Goal: Task Accomplishment & Management: Complete application form

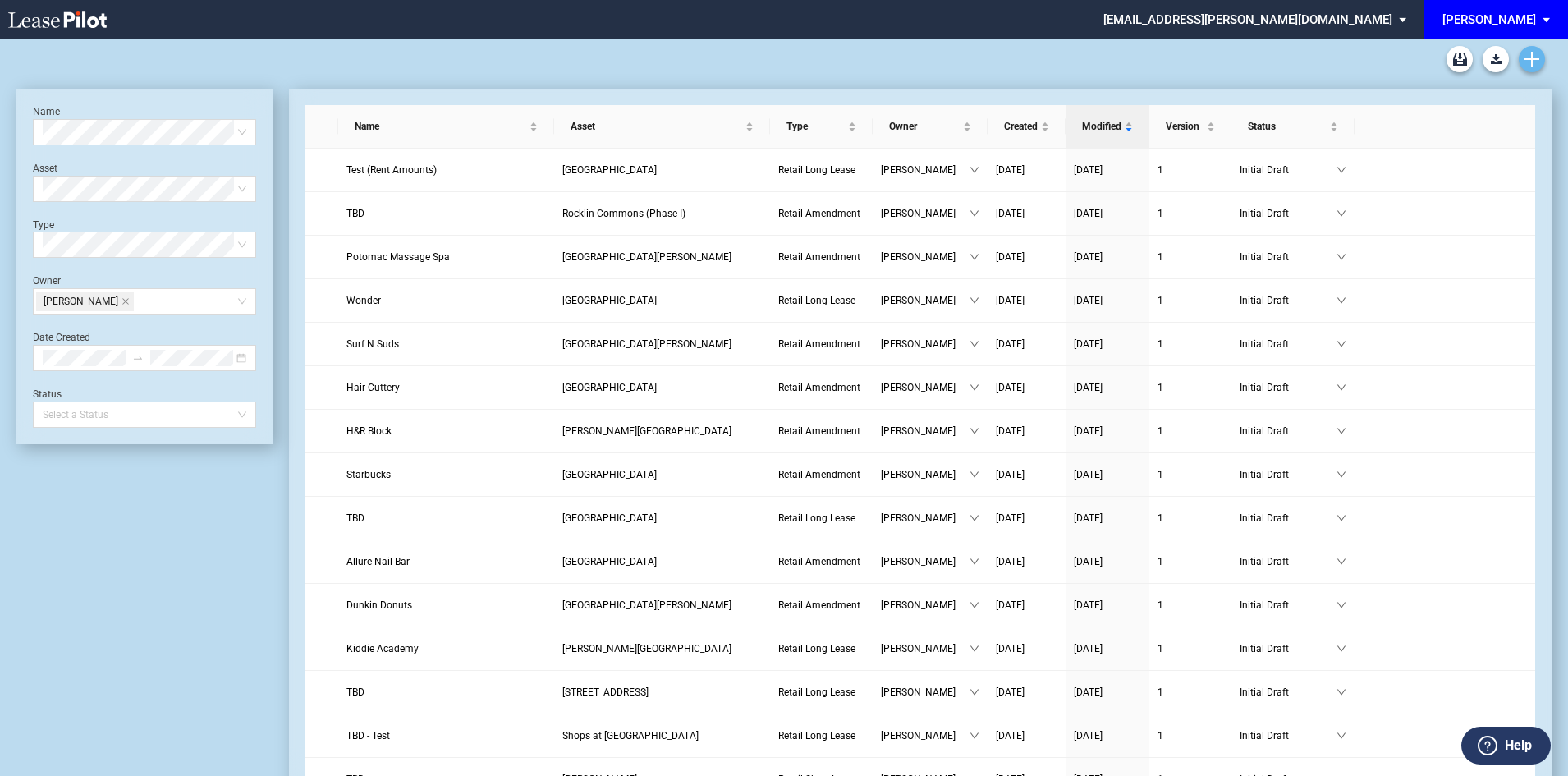
click at [1534, 57] on icon "Create new document" at bounding box center [1531, 59] width 15 height 15
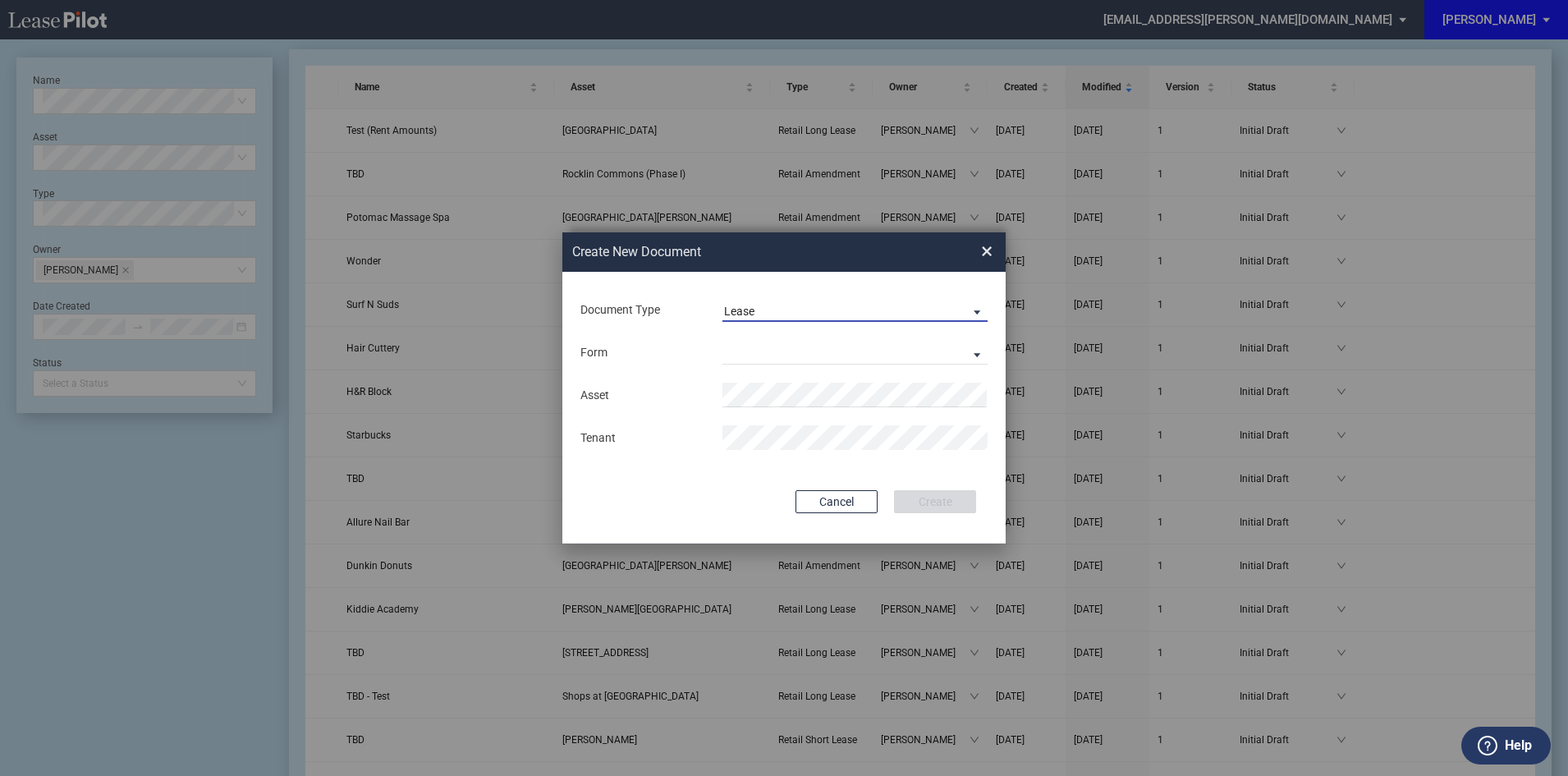
click at [816, 316] on span "Lease" at bounding box center [842, 311] width 236 height 16
click at [791, 348] on div "Amendment" at bounding box center [759, 350] width 71 height 18
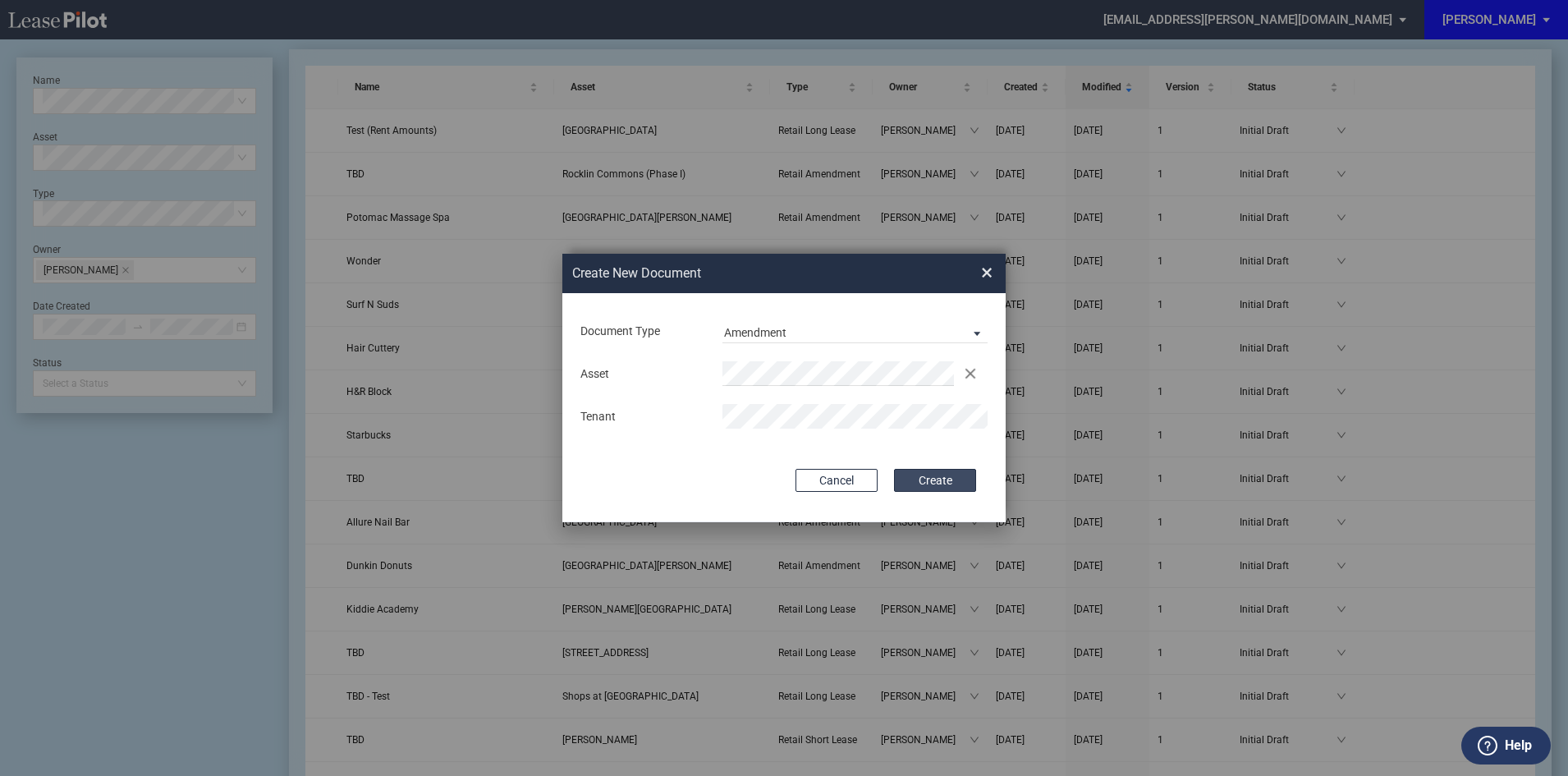
click at [930, 479] on button "Create" at bounding box center [934, 480] width 82 height 23
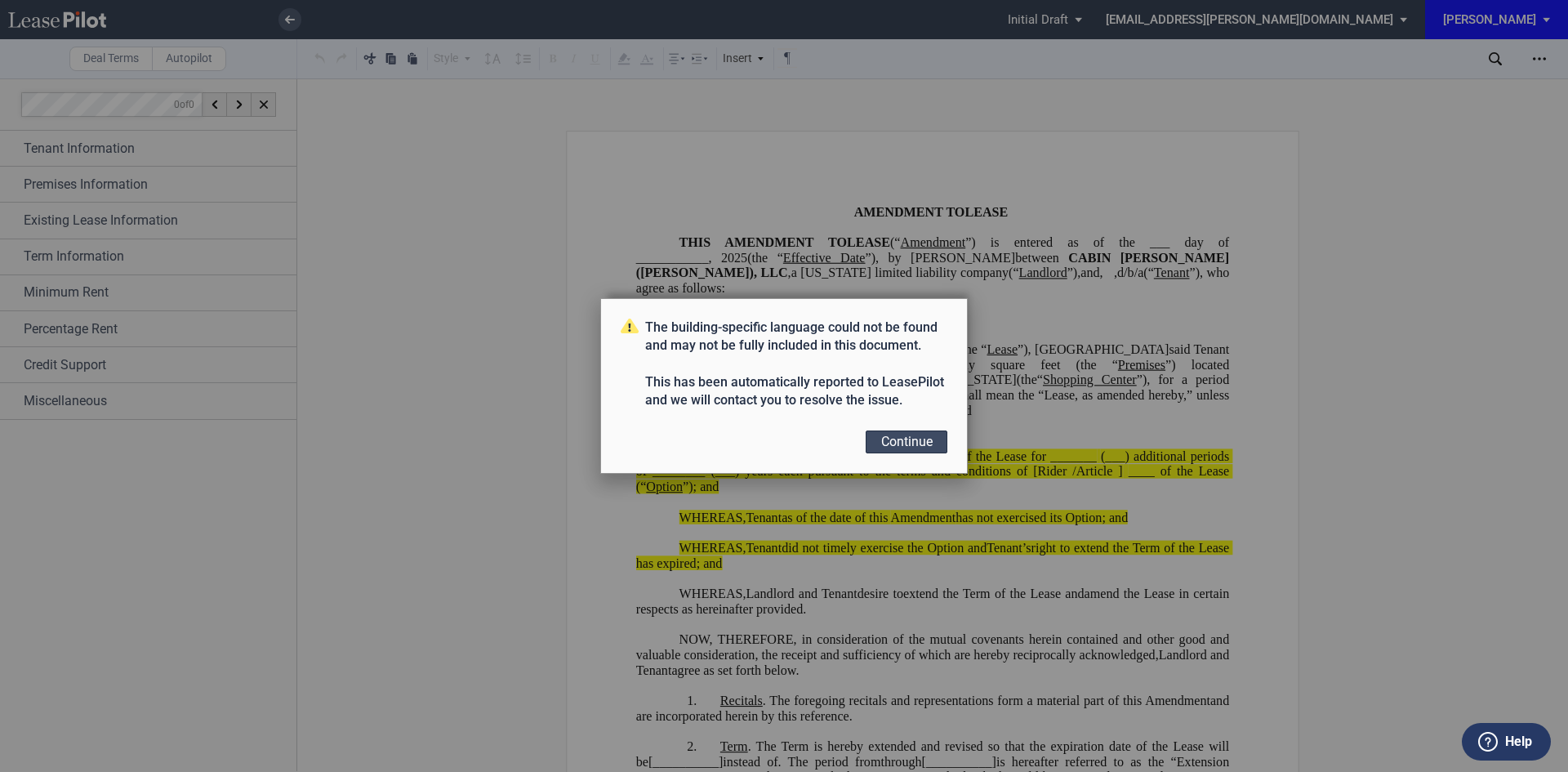
click at [900, 448] on button "Continue" at bounding box center [906, 442] width 81 height 23
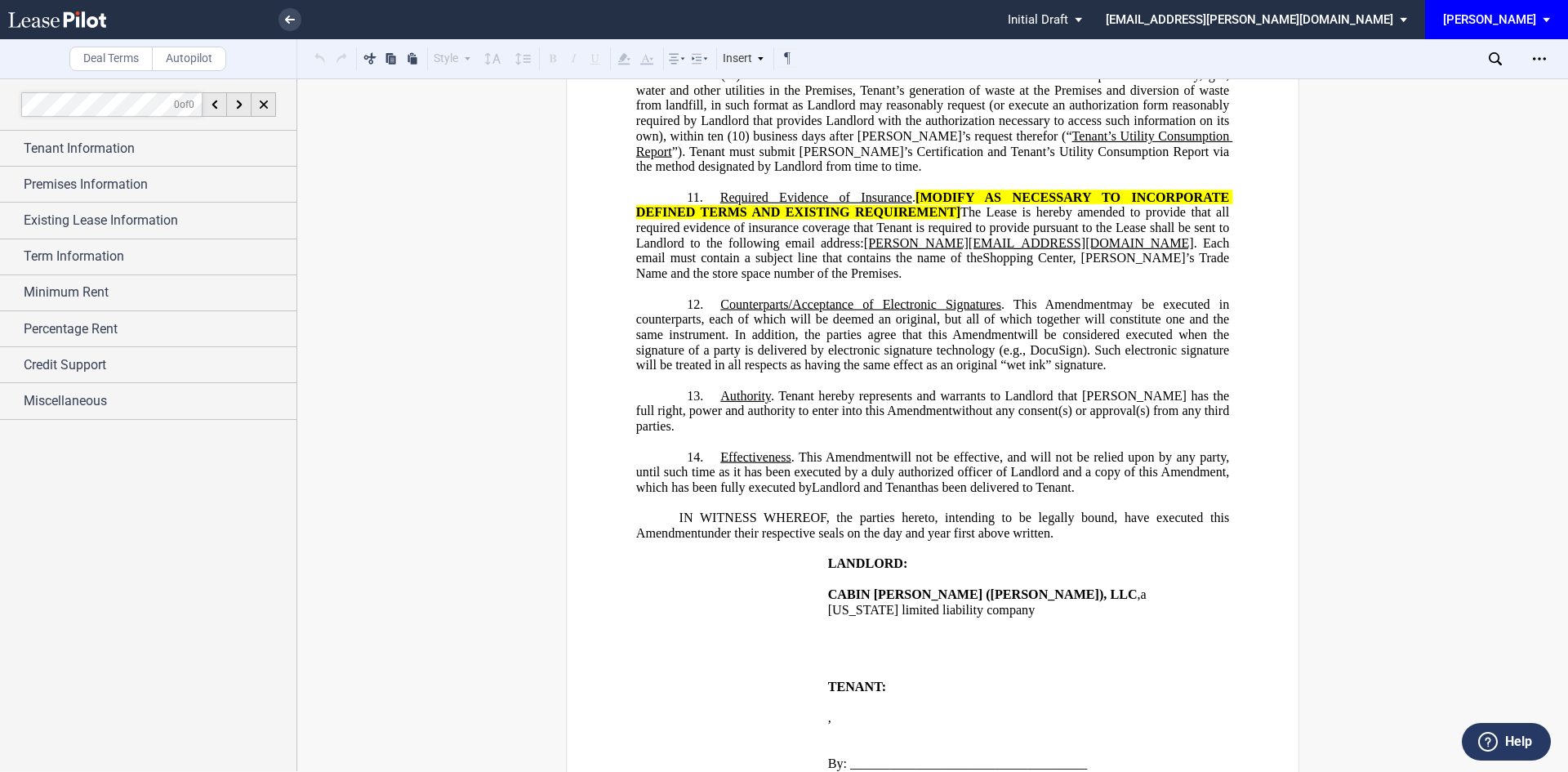
scroll to position [1879, 0]
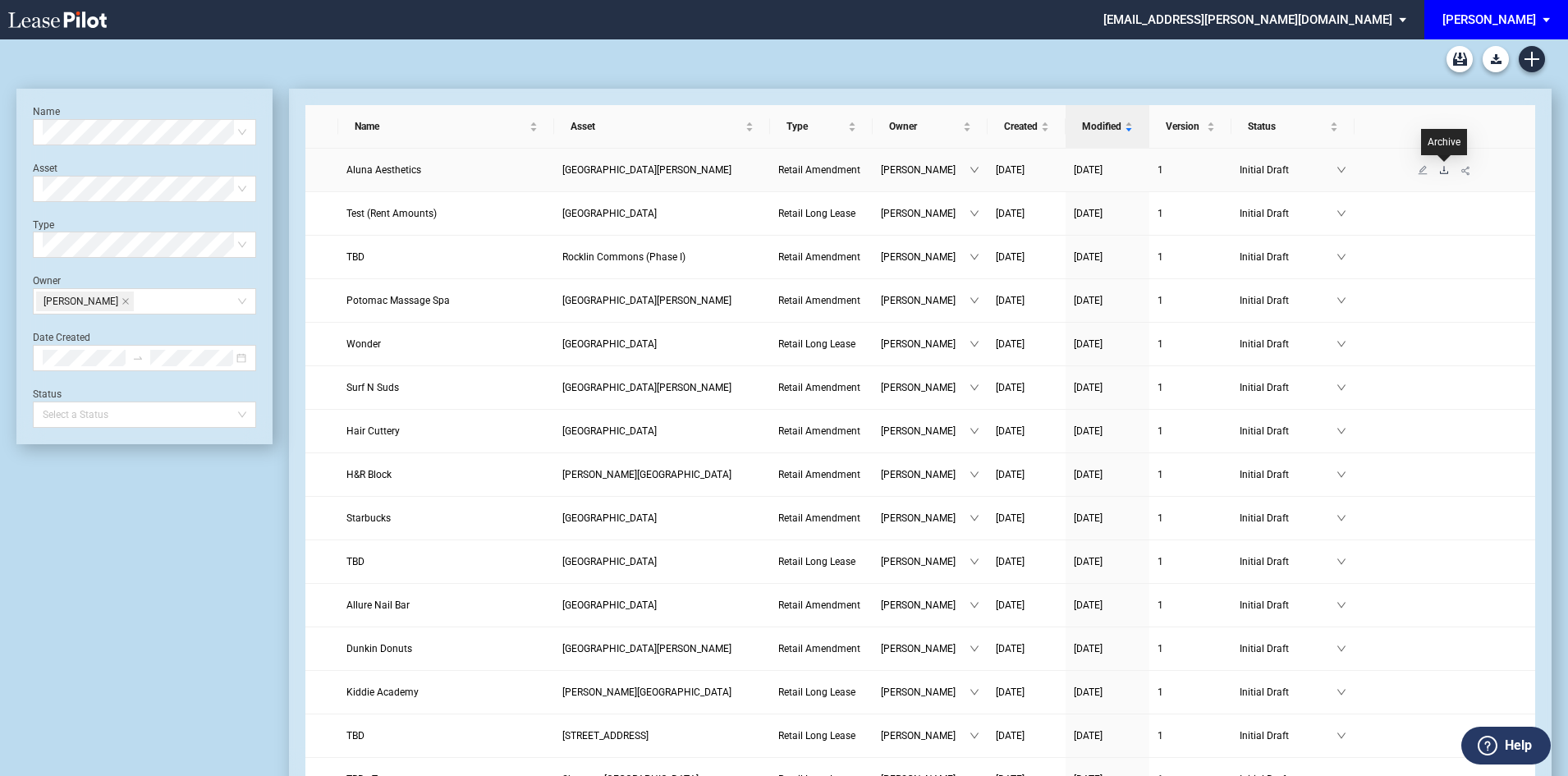
click at [1442, 173] on icon "download" at bounding box center [1444, 169] width 9 height 8
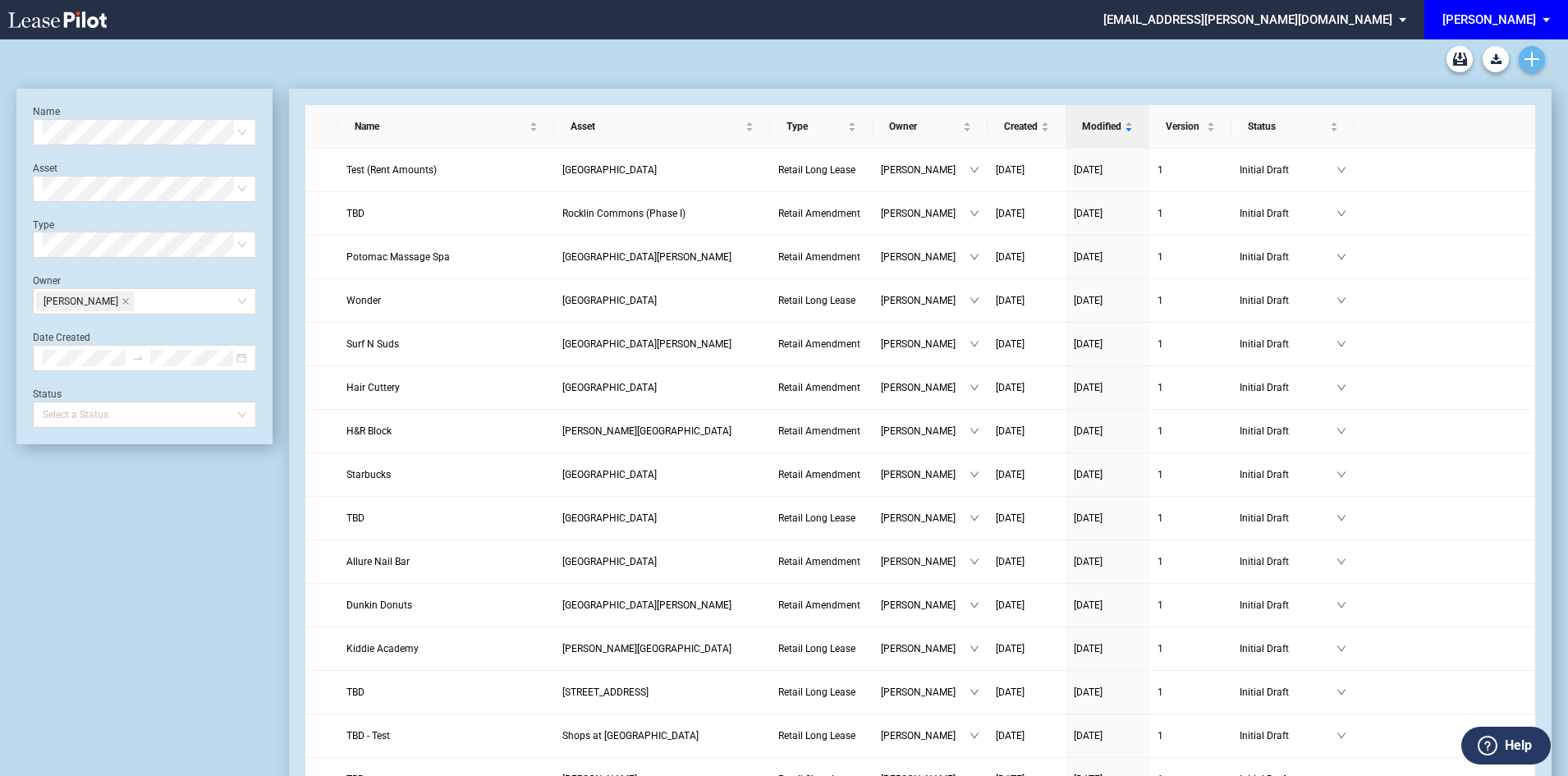
click at [1523, 55] on link "Create new document" at bounding box center [1531, 59] width 27 height 27
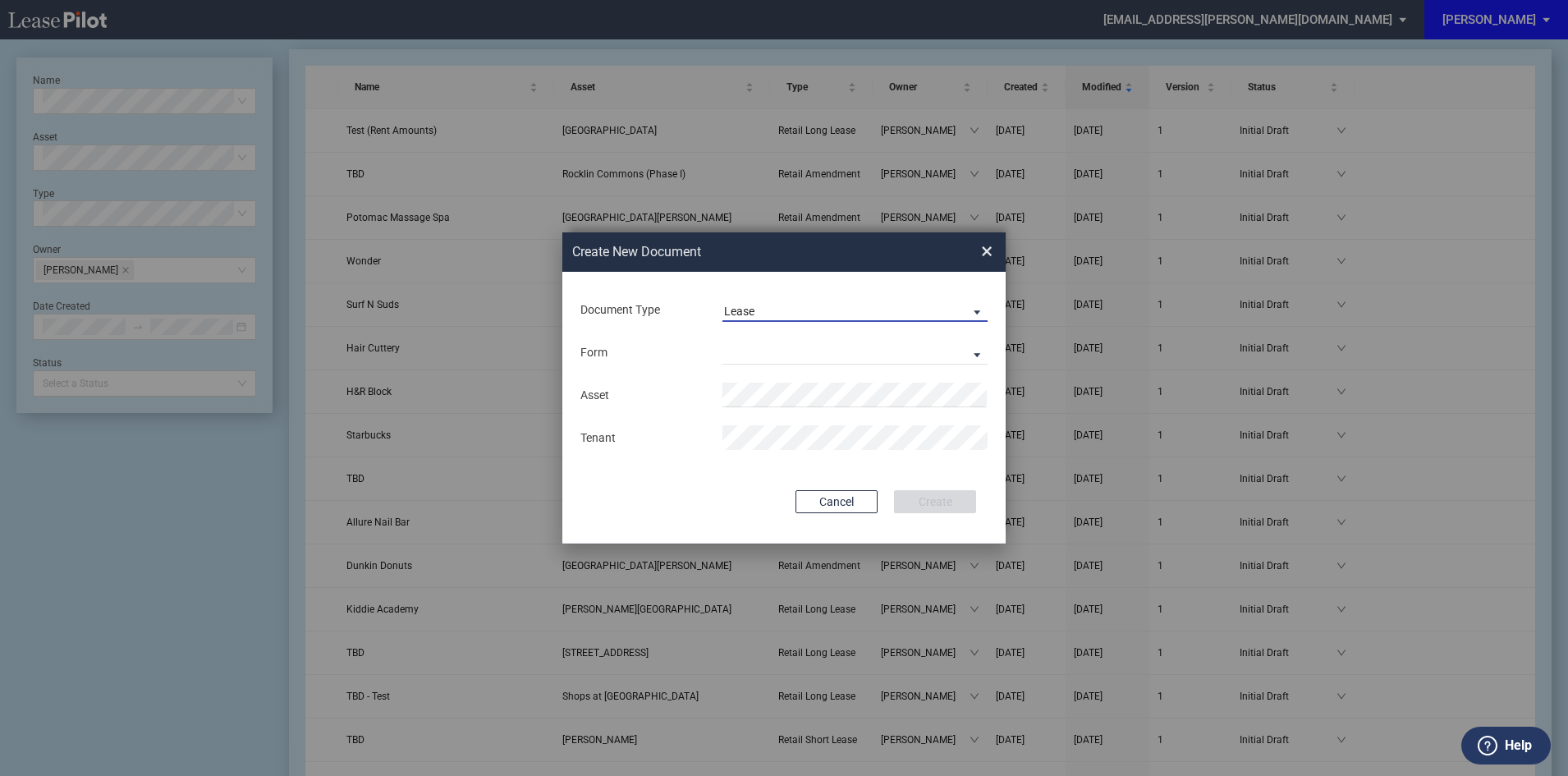
click at [790, 309] on span "Lease" at bounding box center [842, 311] width 236 height 16
click at [772, 350] on div "Amendment" at bounding box center [759, 350] width 71 height 18
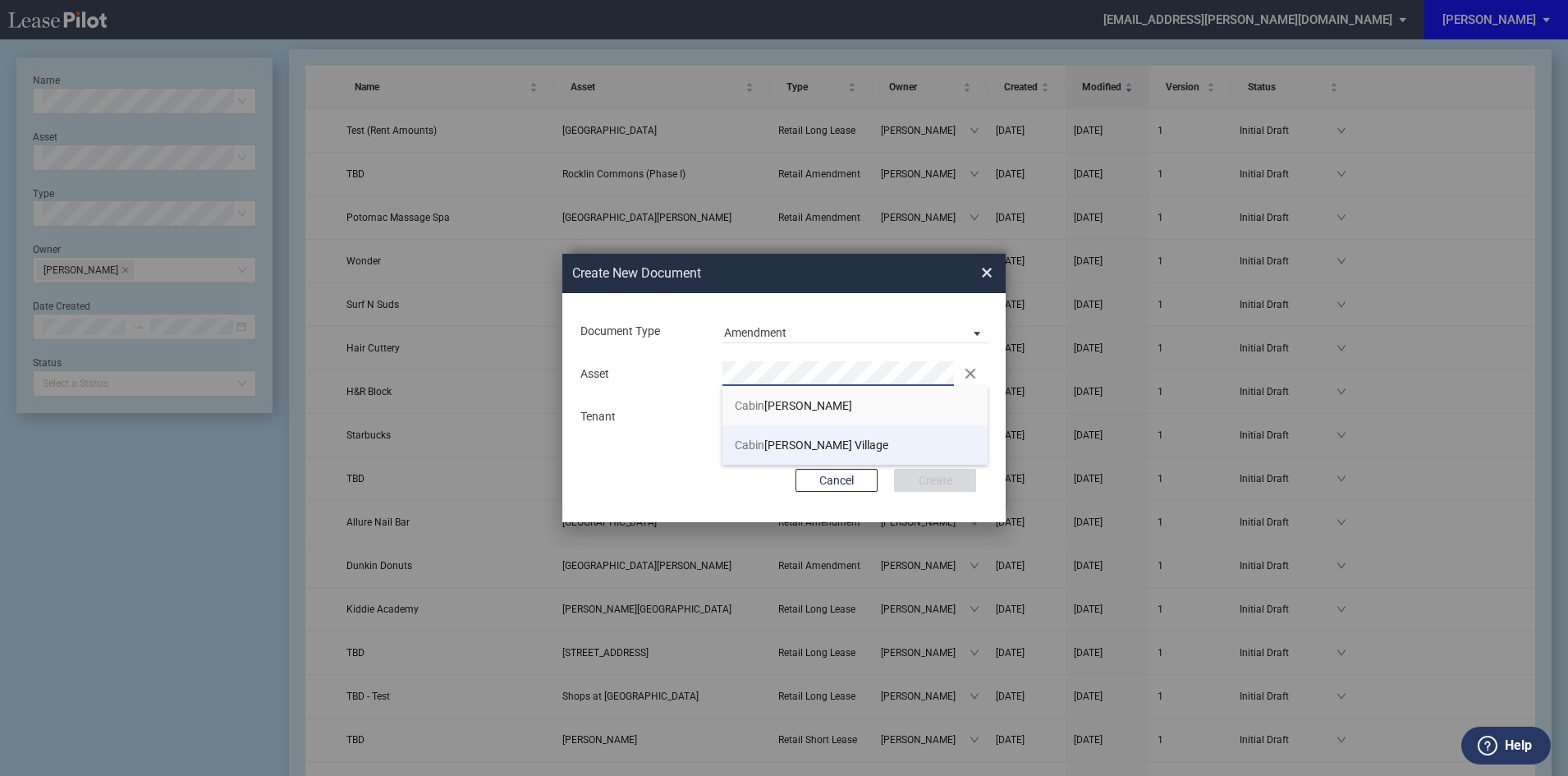
click at [781, 434] on li "Cabin John Village" at bounding box center [855, 445] width 265 height 40
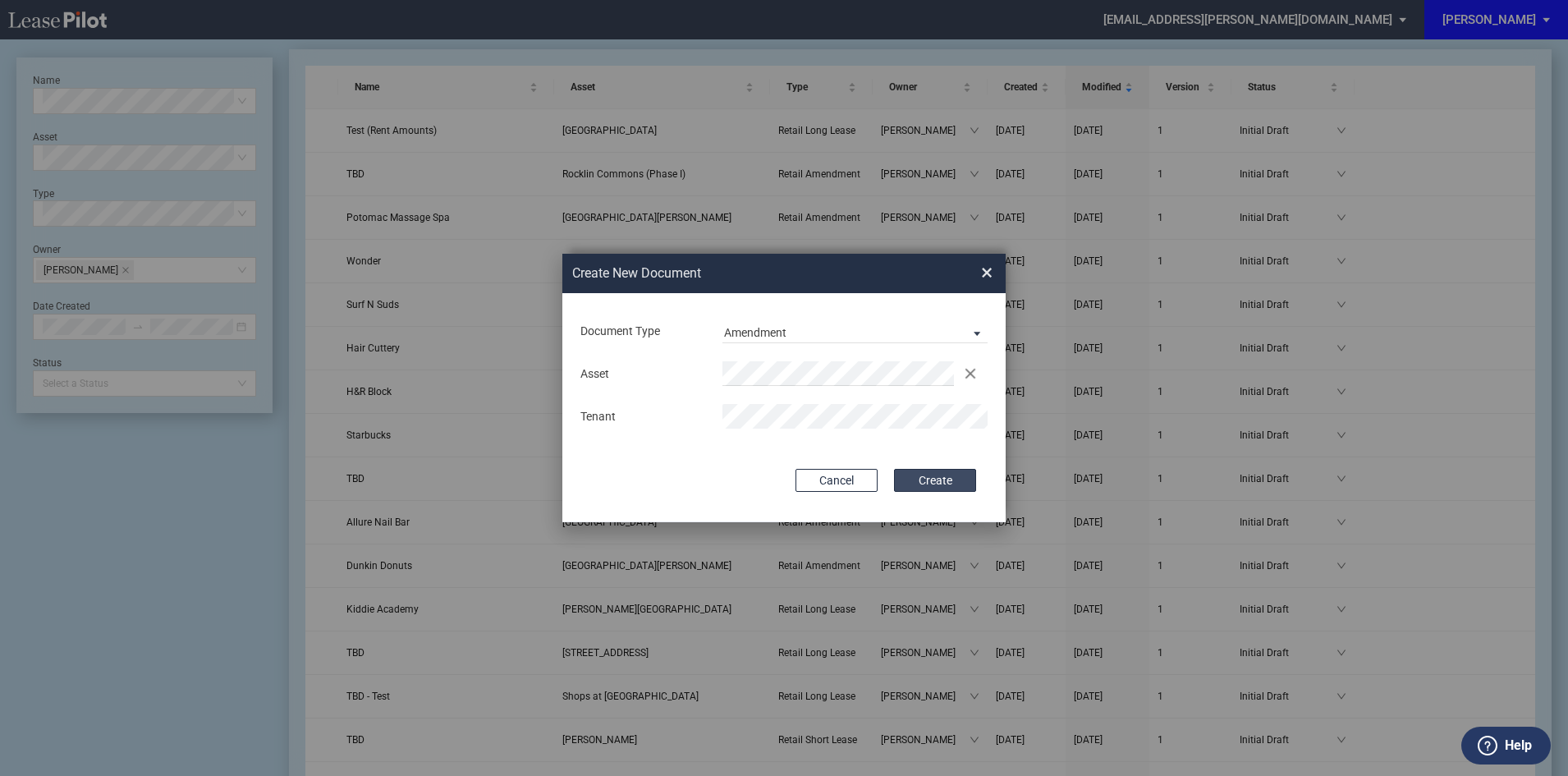
click at [920, 479] on button "Create" at bounding box center [934, 480] width 82 height 23
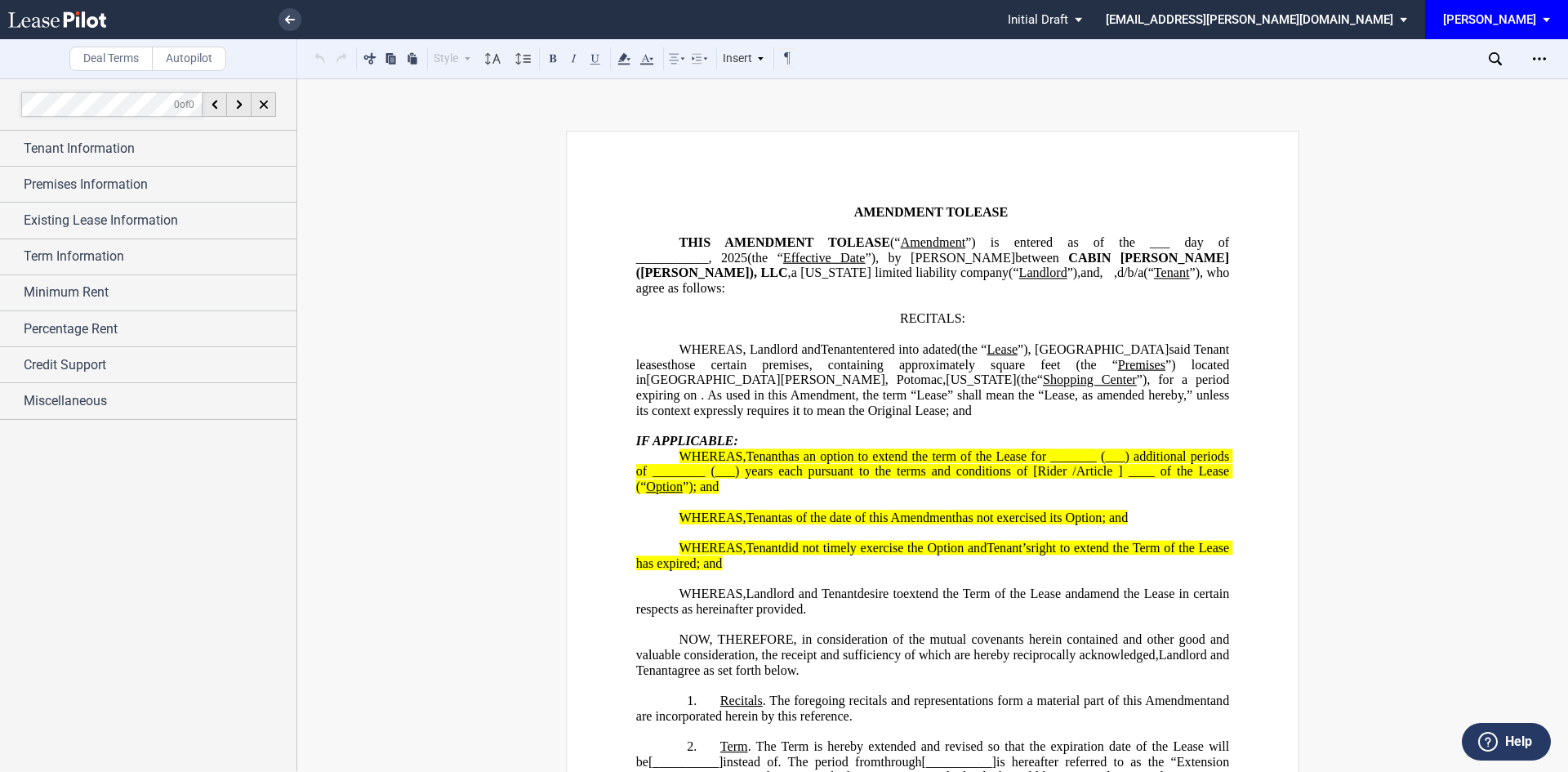
click at [1163, 249] on span "”) is entered as of the ___" at bounding box center [1067, 242] width 205 height 15
drag, startPoint x: 1141, startPoint y: 241, endPoint x: 1235, endPoint y: 237, distance: 94.1
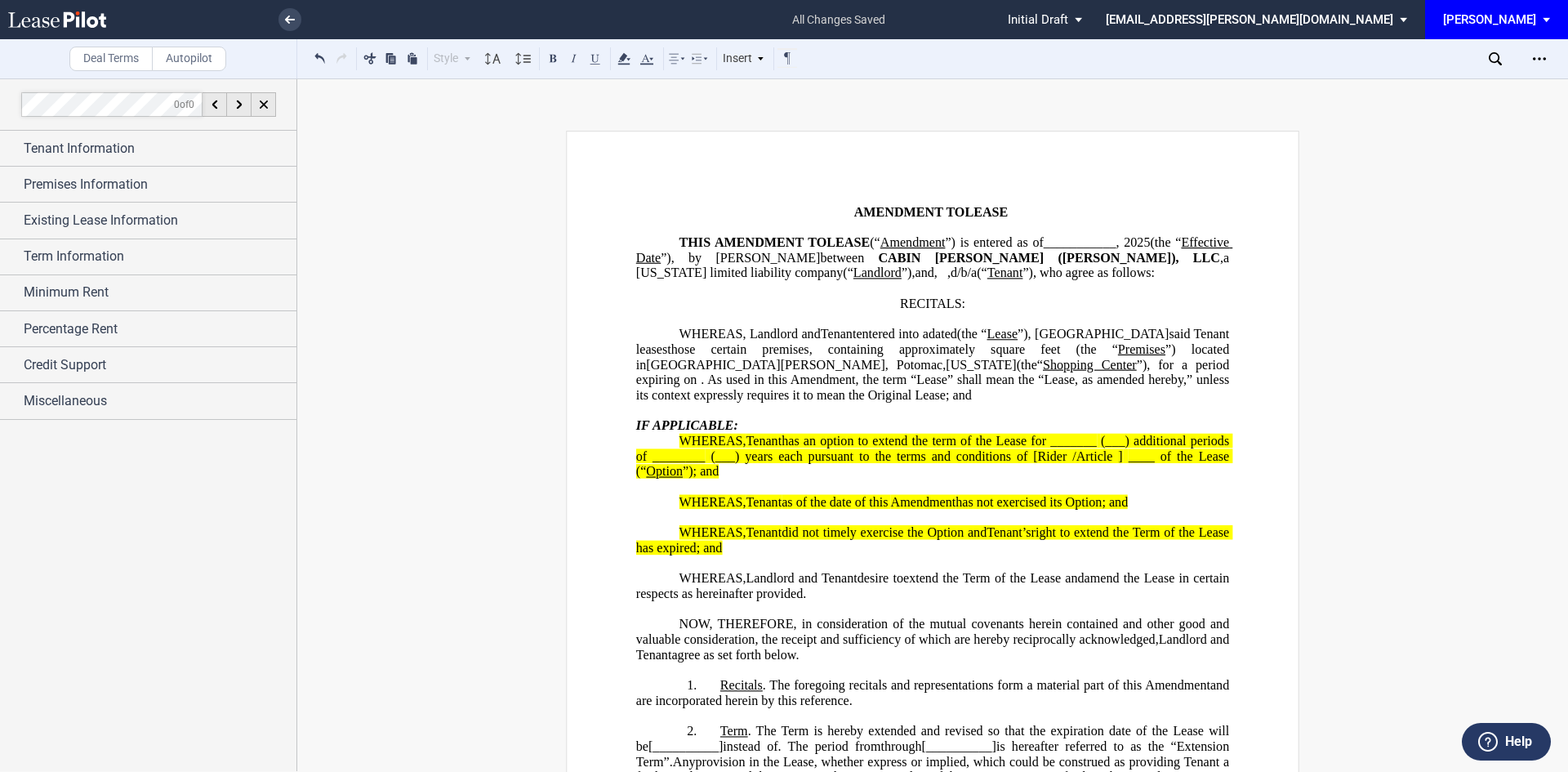
click at [1120, 245] on span "___________," at bounding box center [1082, 242] width 76 height 15
click at [132, 160] on div "Tenant Information" at bounding box center [148, 148] width 296 height 35
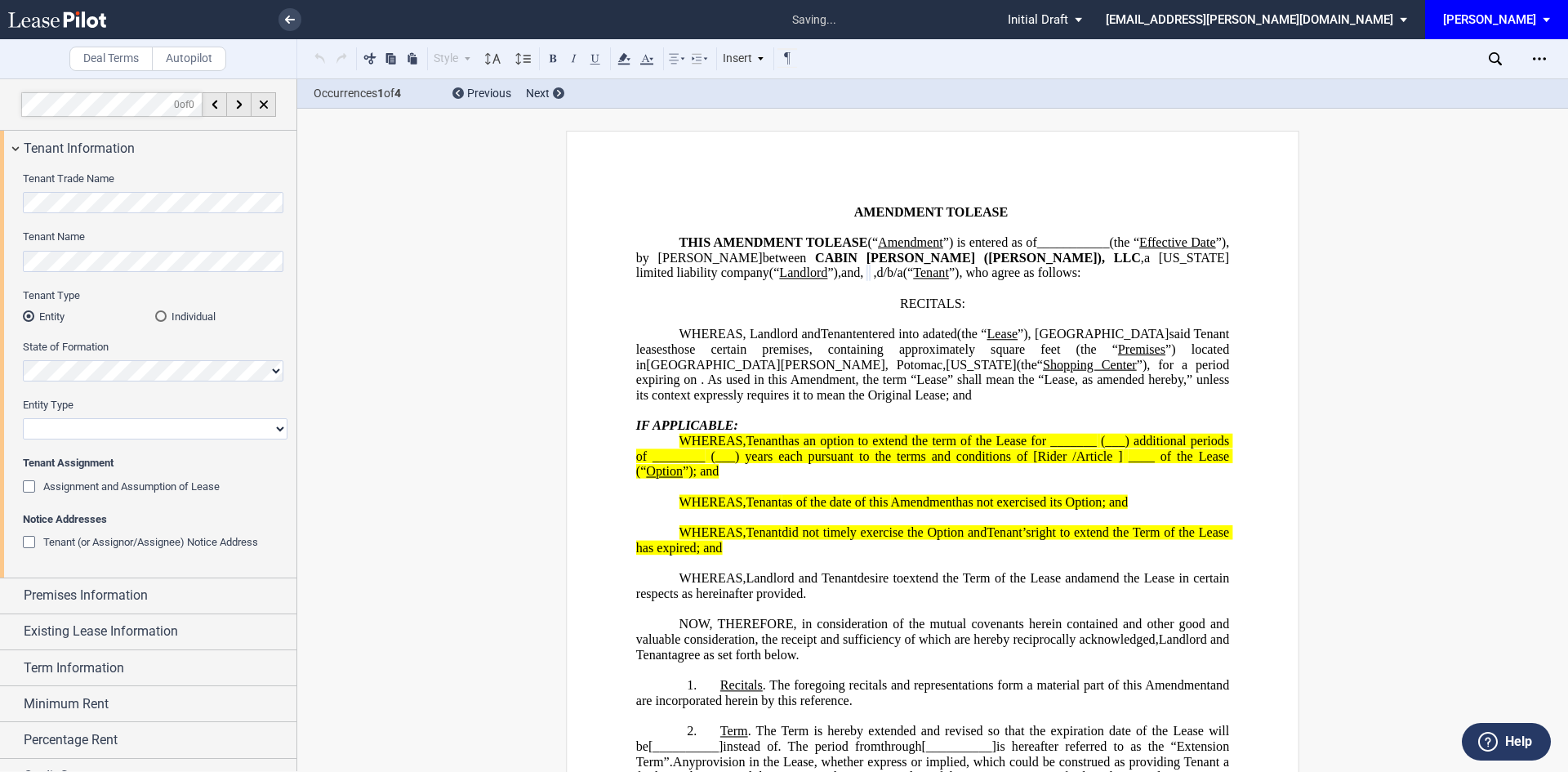
click at [84, 423] on select "Corporation Limited Liability Company General Partnership Limited Partnership O…" at bounding box center [155, 429] width 264 height 21
select select "limited liability company"
click at [23, 419] on select "Corporation Limited Liability Company General Partnership Limited Partnership O…" at bounding box center [155, 429] width 264 height 21
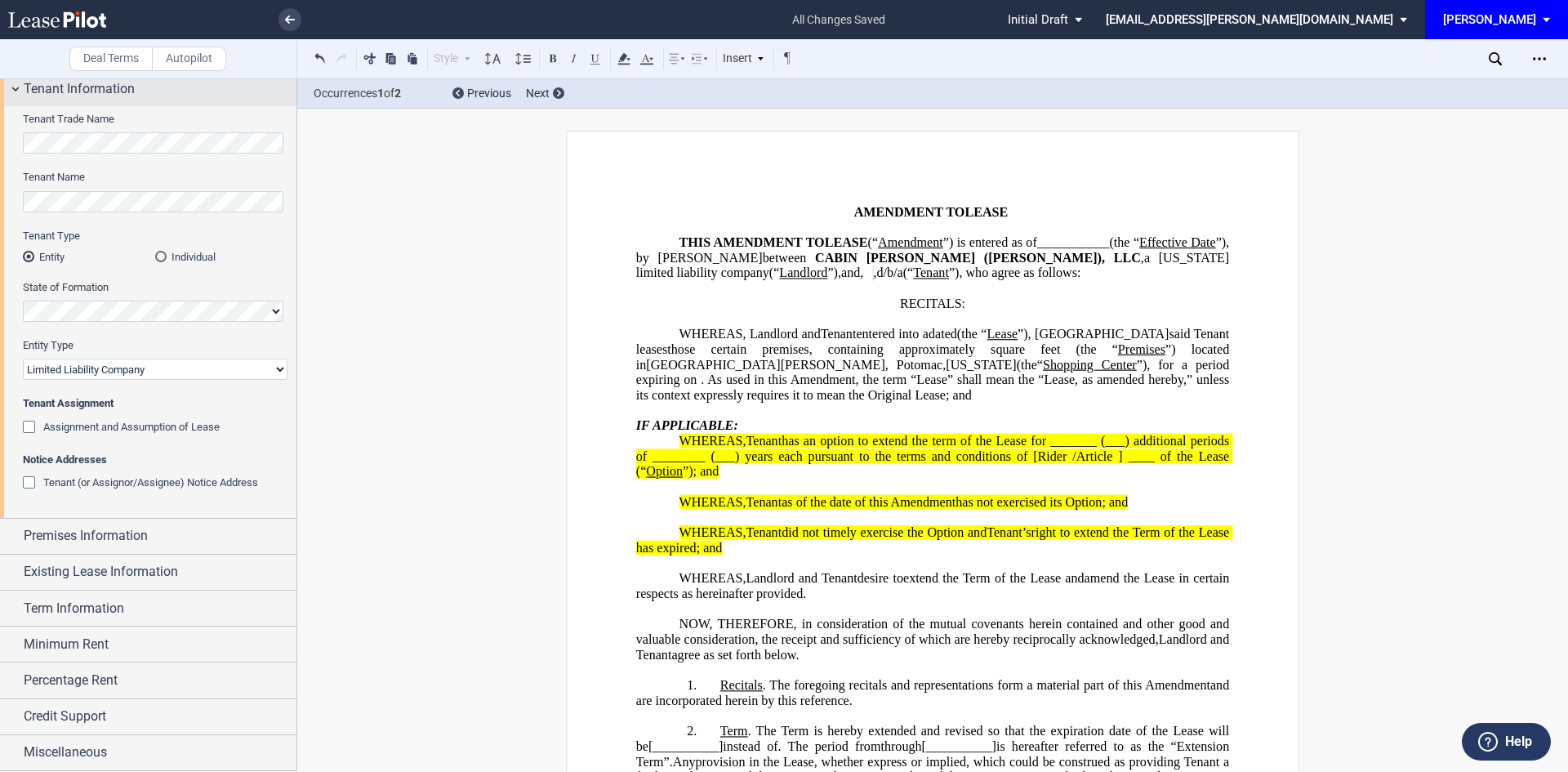
click at [21, 88] on div "Tenant Information" at bounding box center [148, 88] width 296 height 35
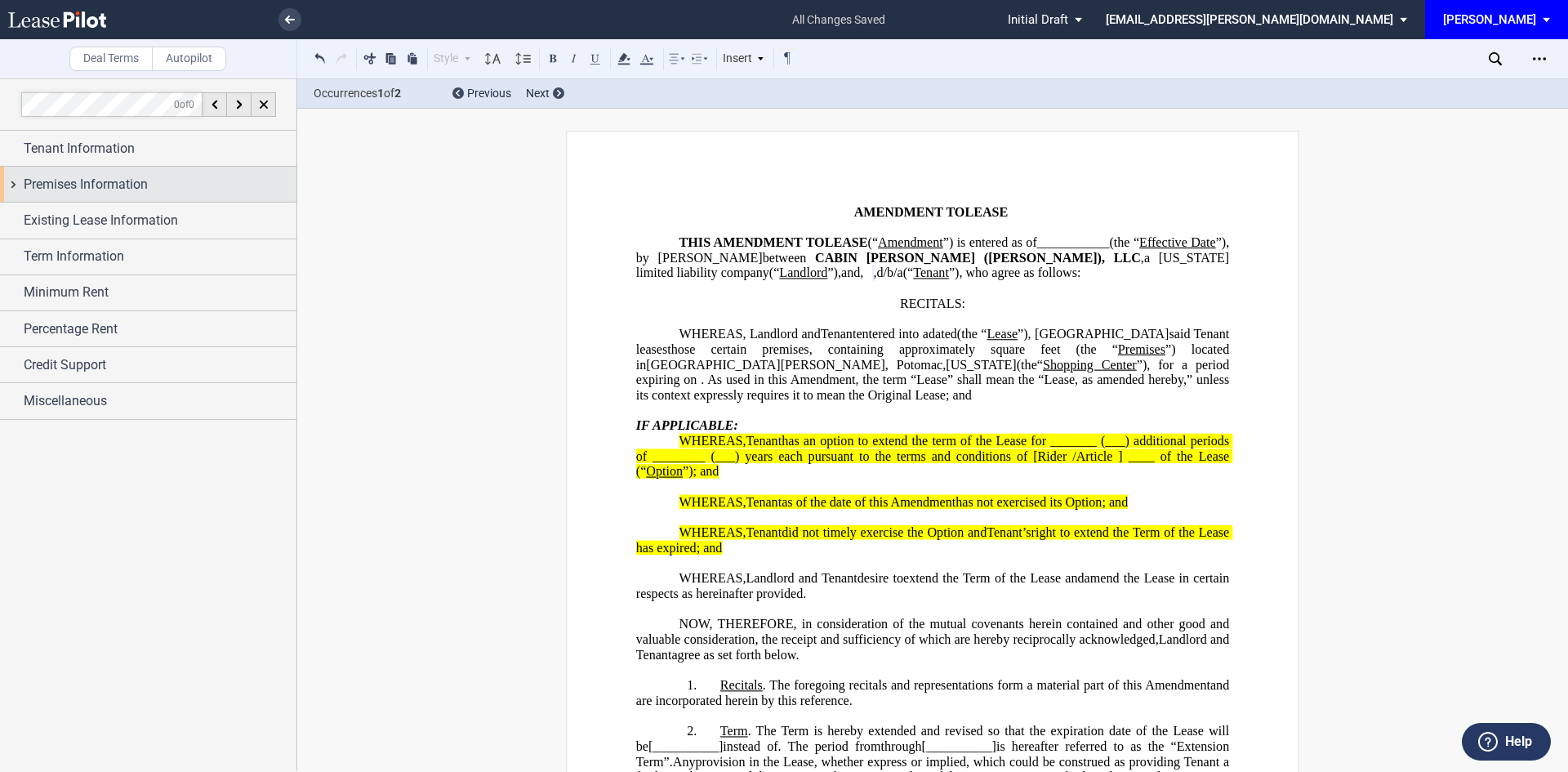
click at [23, 193] on div "Premises Information" at bounding box center [148, 184] width 296 height 35
click at [24, 187] on span "Premises Information" at bounding box center [86, 184] width 124 height 20
click at [16, 215] on div "Existing Lease Information" at bounding box center [148, 220] width 296 height 35
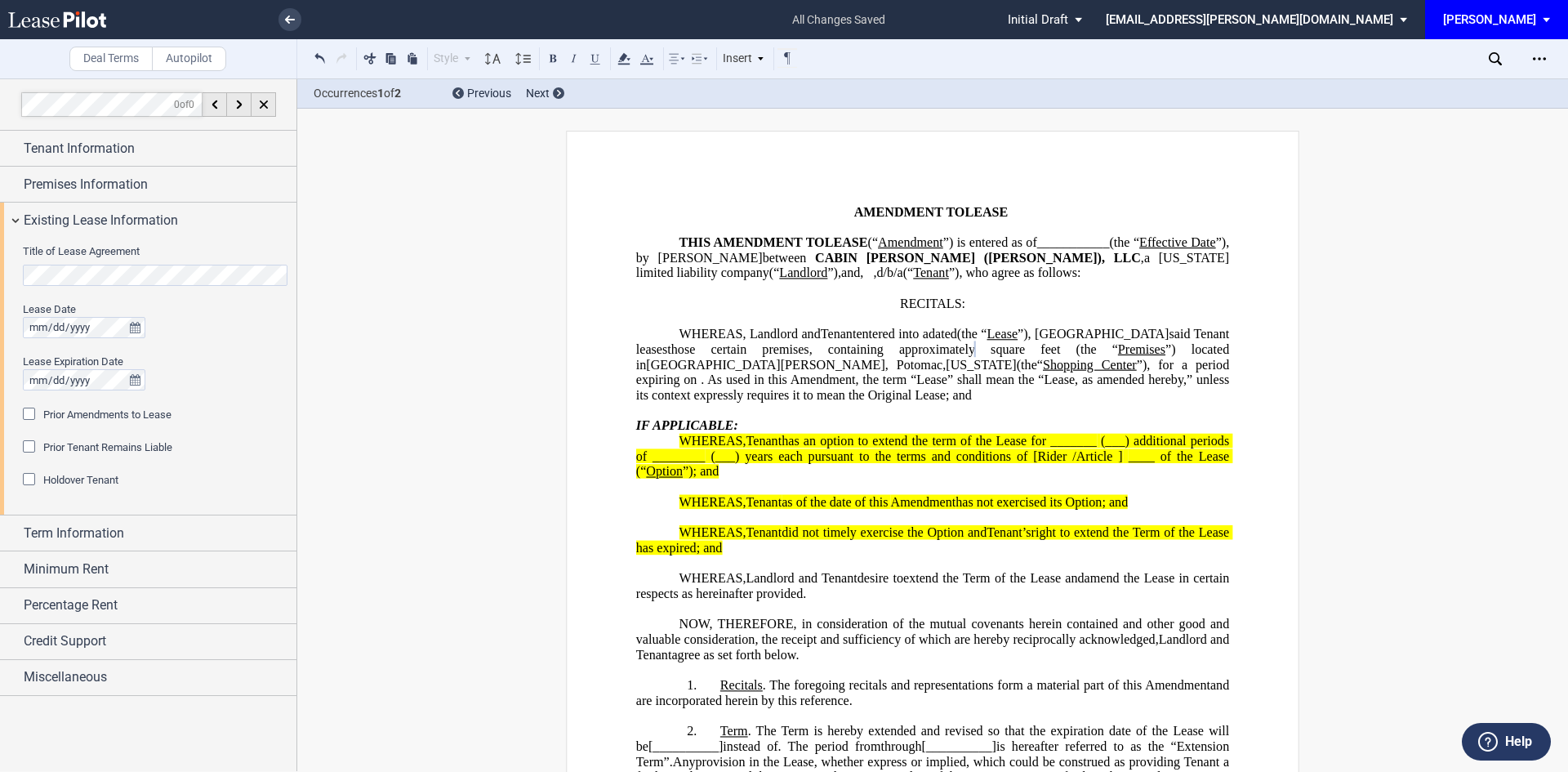
click at [115, 287] on editor-control "Title of Lease Agreement" at bounding box center [155, 273] width 264 height 58
click at [134, 329] on icon "true" at bounding box center [135, 327] width 10 height 11
click at [68, 353] on button "previous" at bounding box center [74, 353] width 34 height 28
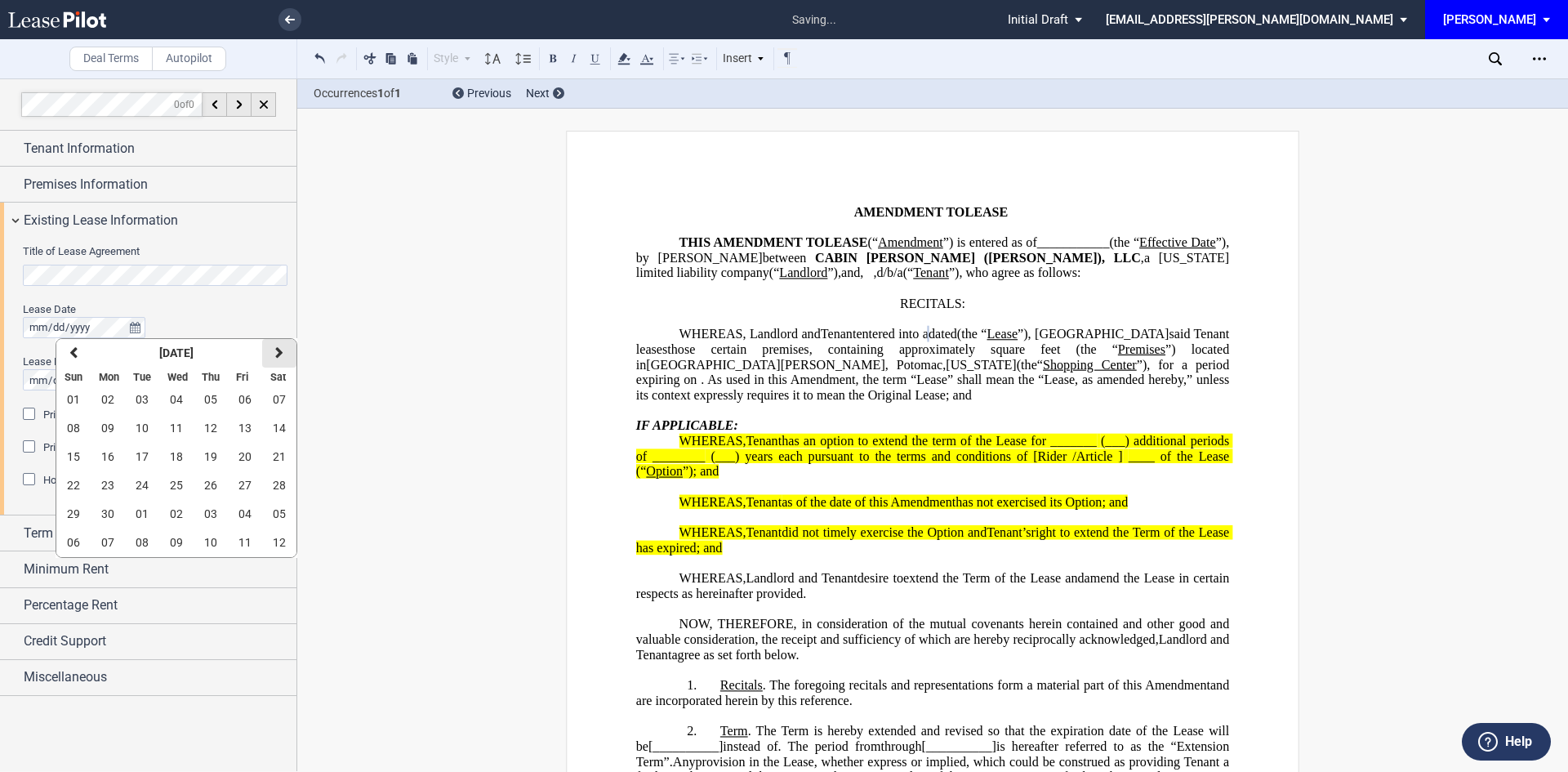
click at [285, 356] on button "next" at bounding box center [279, 353] width 34 height 28
click at [213, 428] on span "10" at bounding box center [211, 427] width 13 height 13
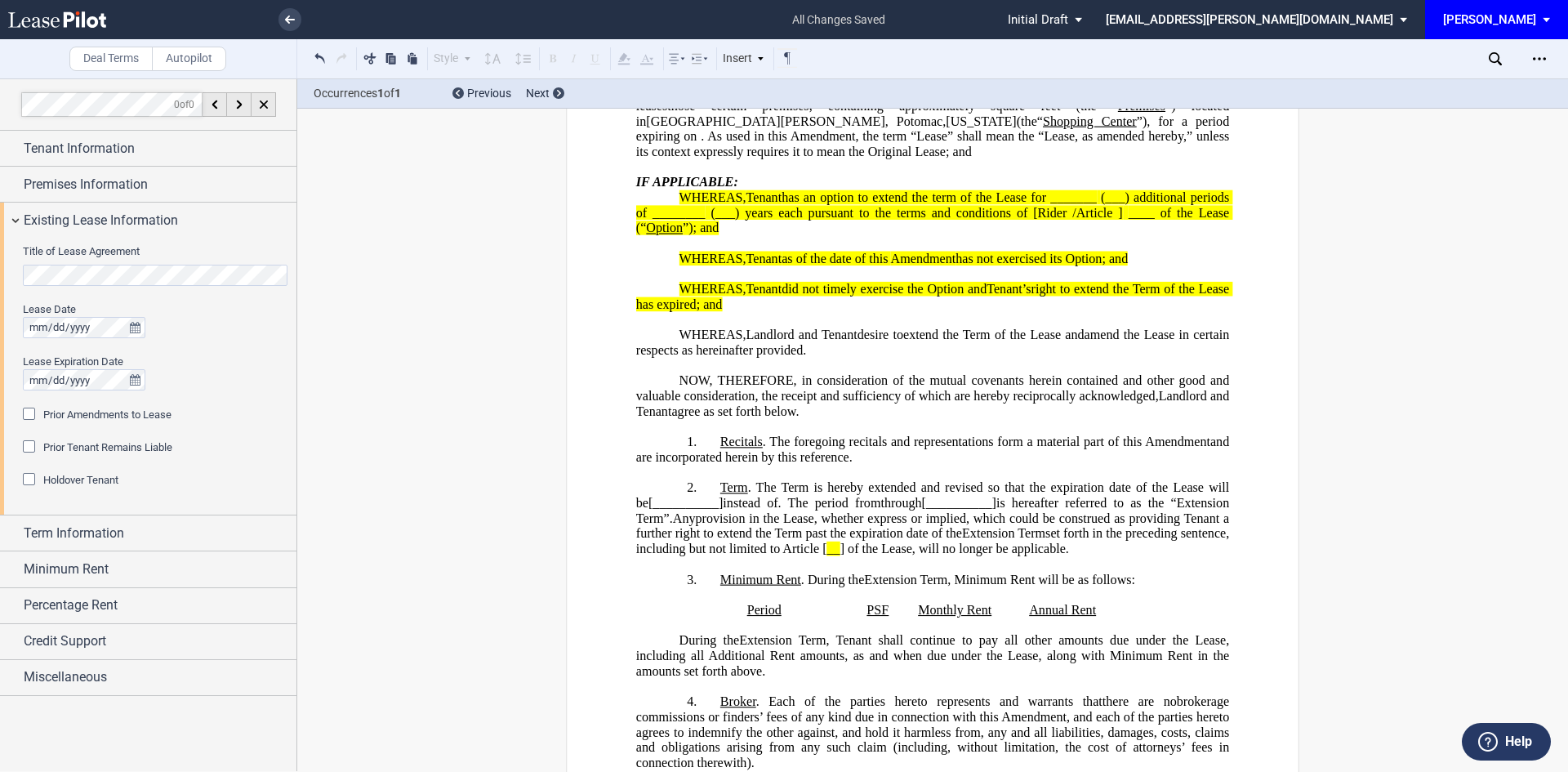
scroll to position [245, 0]
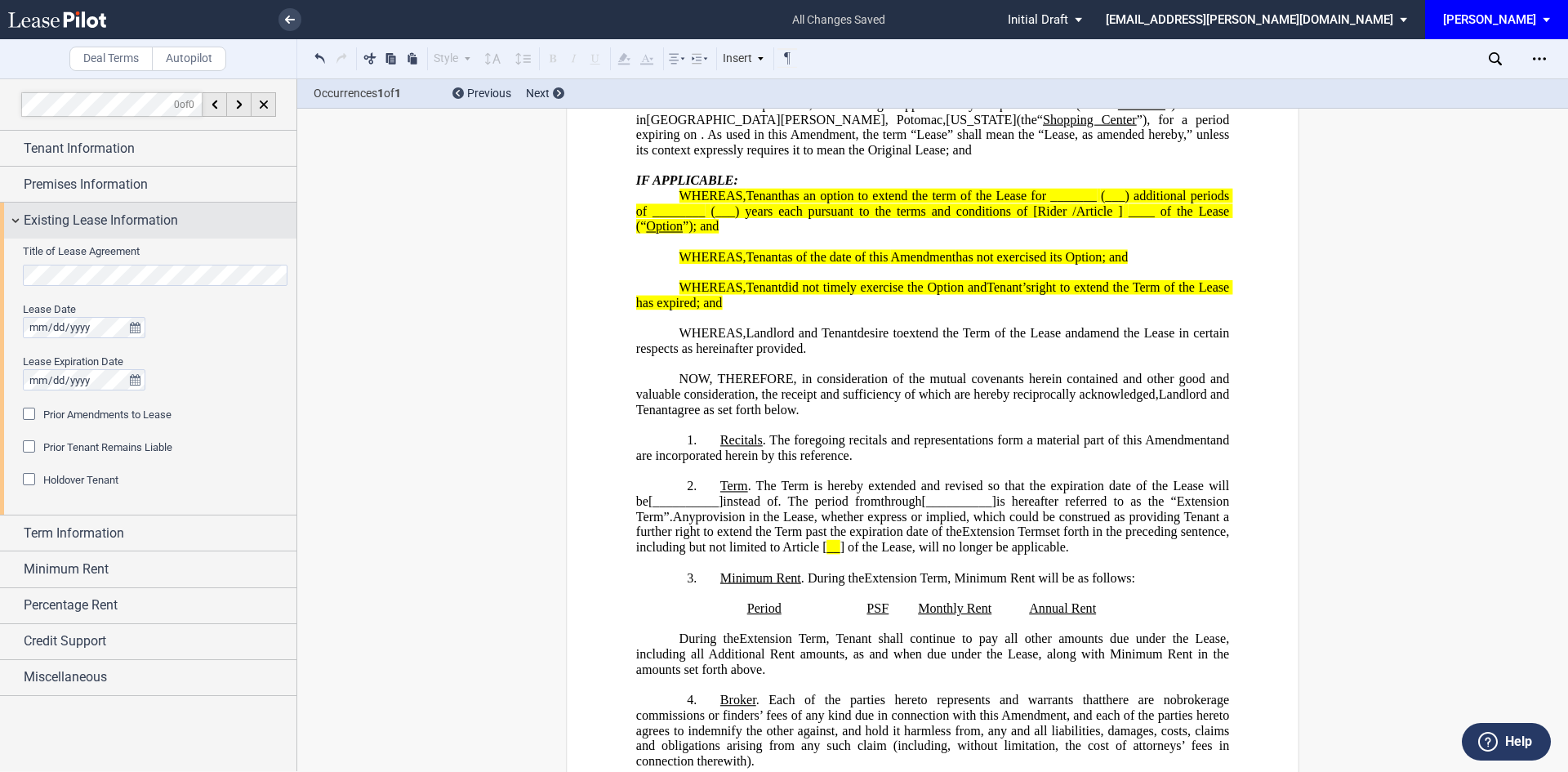
click at [15, 228] on div "Existing Lease Information" at bounding box center [148, 220] width 296 height 35
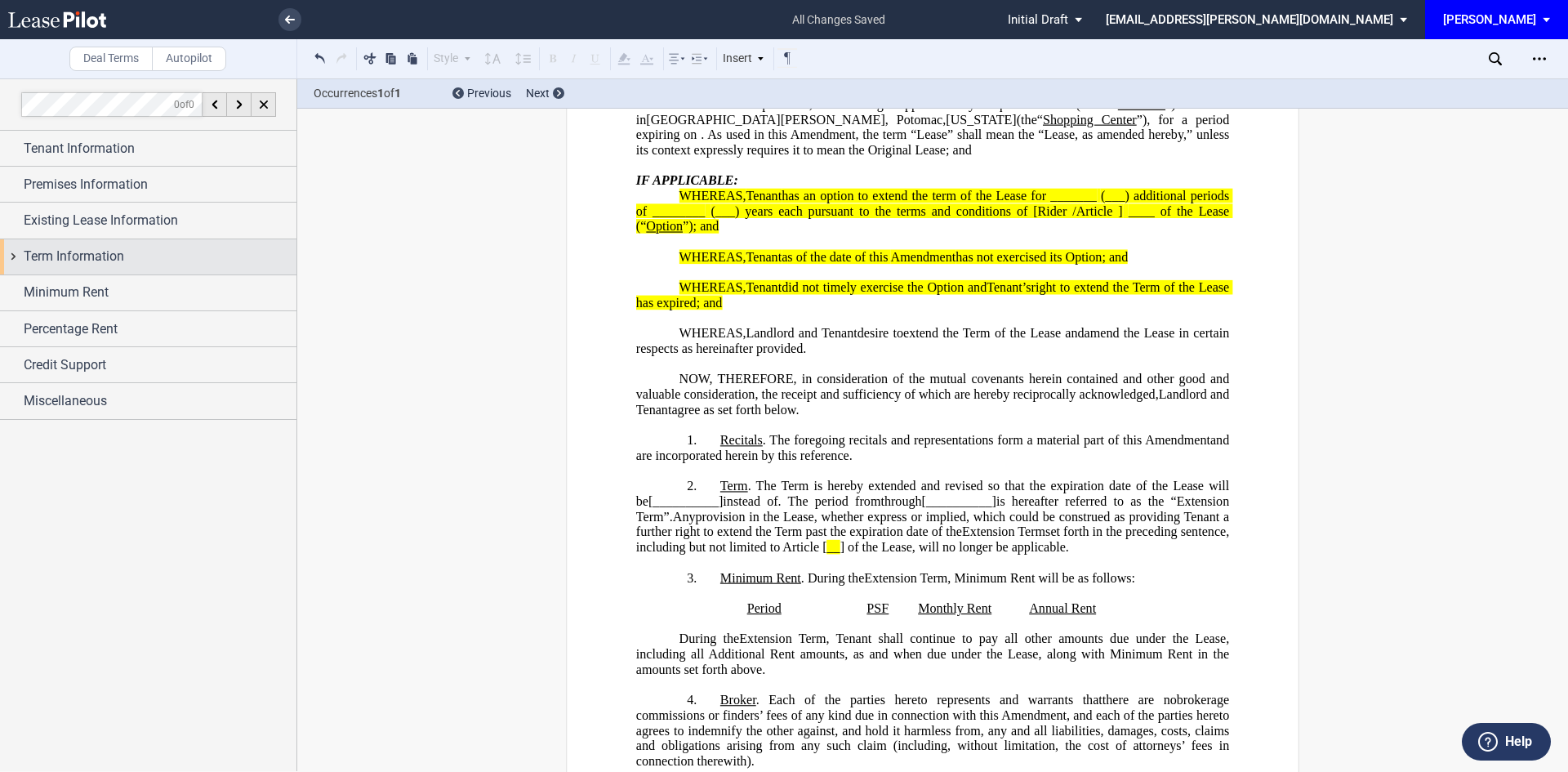
click at [12, 258] on div "Term Information" at bounding box center [148, 257] width 296 height 35
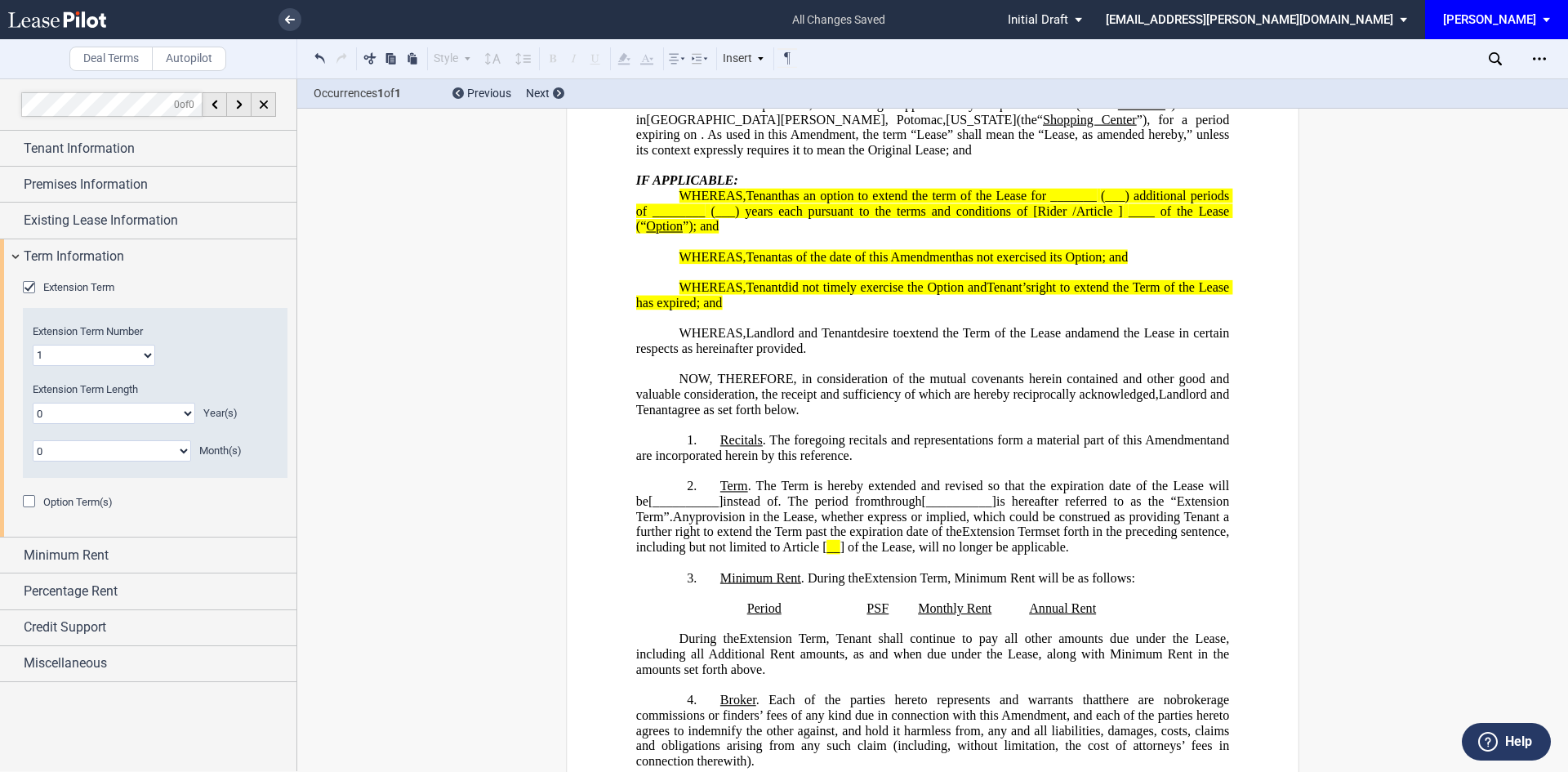
click at [32, 284] on div "Extension Term" at bounding box center [31, 288] width 16 height 16
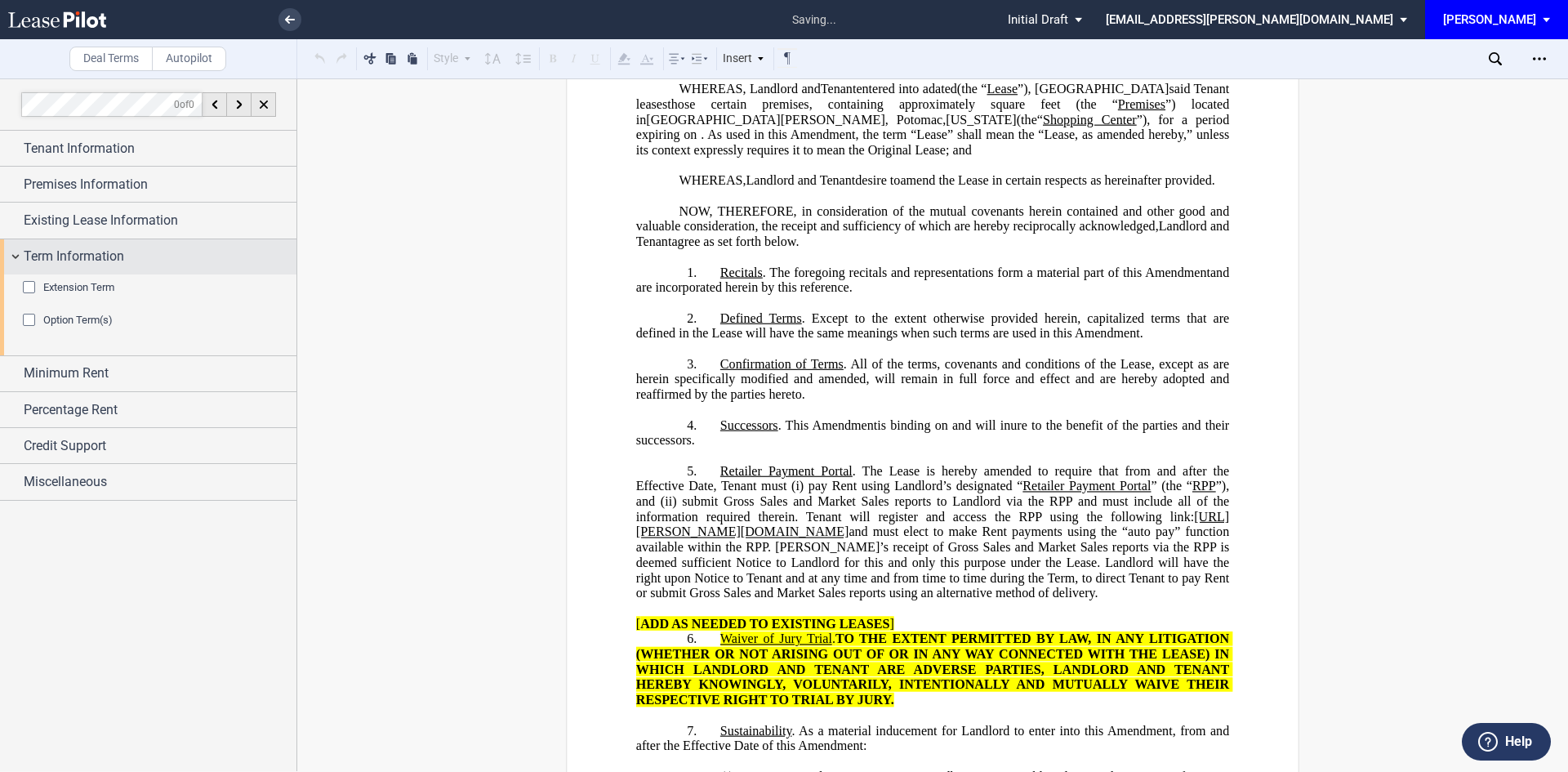
click at [18, 258] on div "Term Information" at bounding box center [148, 257] width 296 height 35
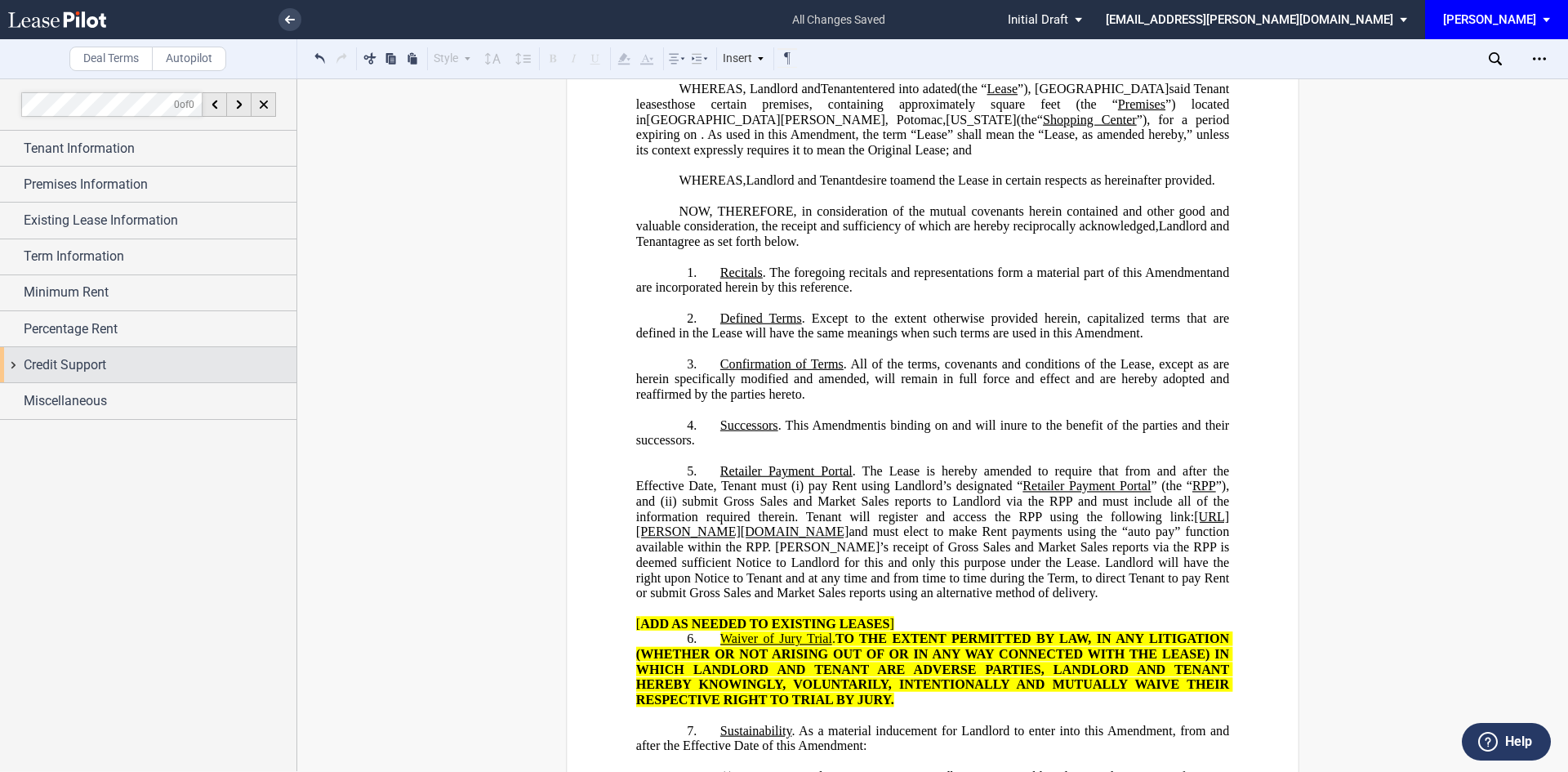
click at [62, 363] on span "Credit Support" at bounding box center [65, 365] width 82 height 20
click at [27, 395] on div "Existing Guarantor" at bounding box center [31, 396] width 16 height 16
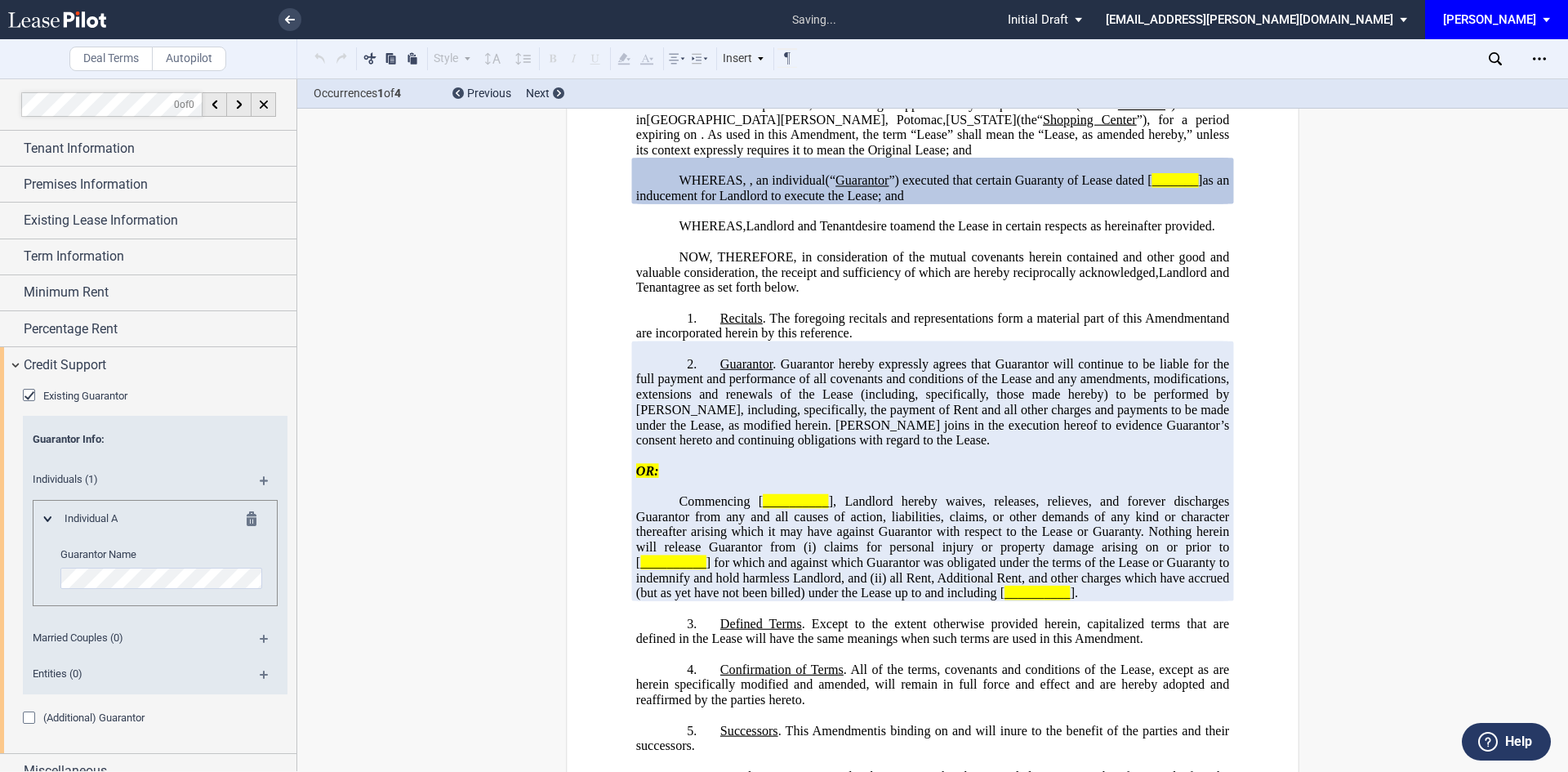
scroll to position [19, 0]
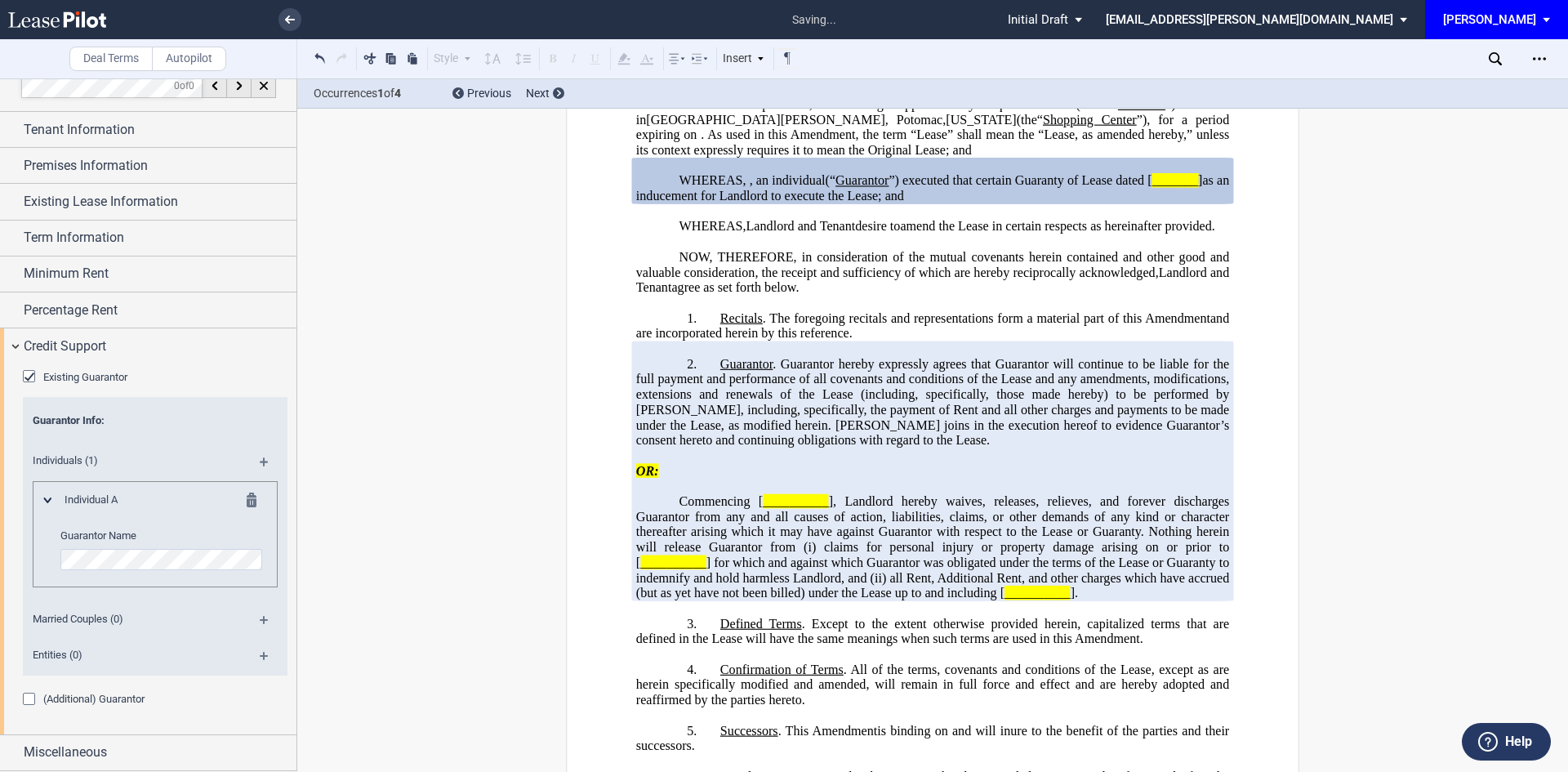
click at [252, 498] on md-icon at bounding box center [256, 502] width 20 height 20
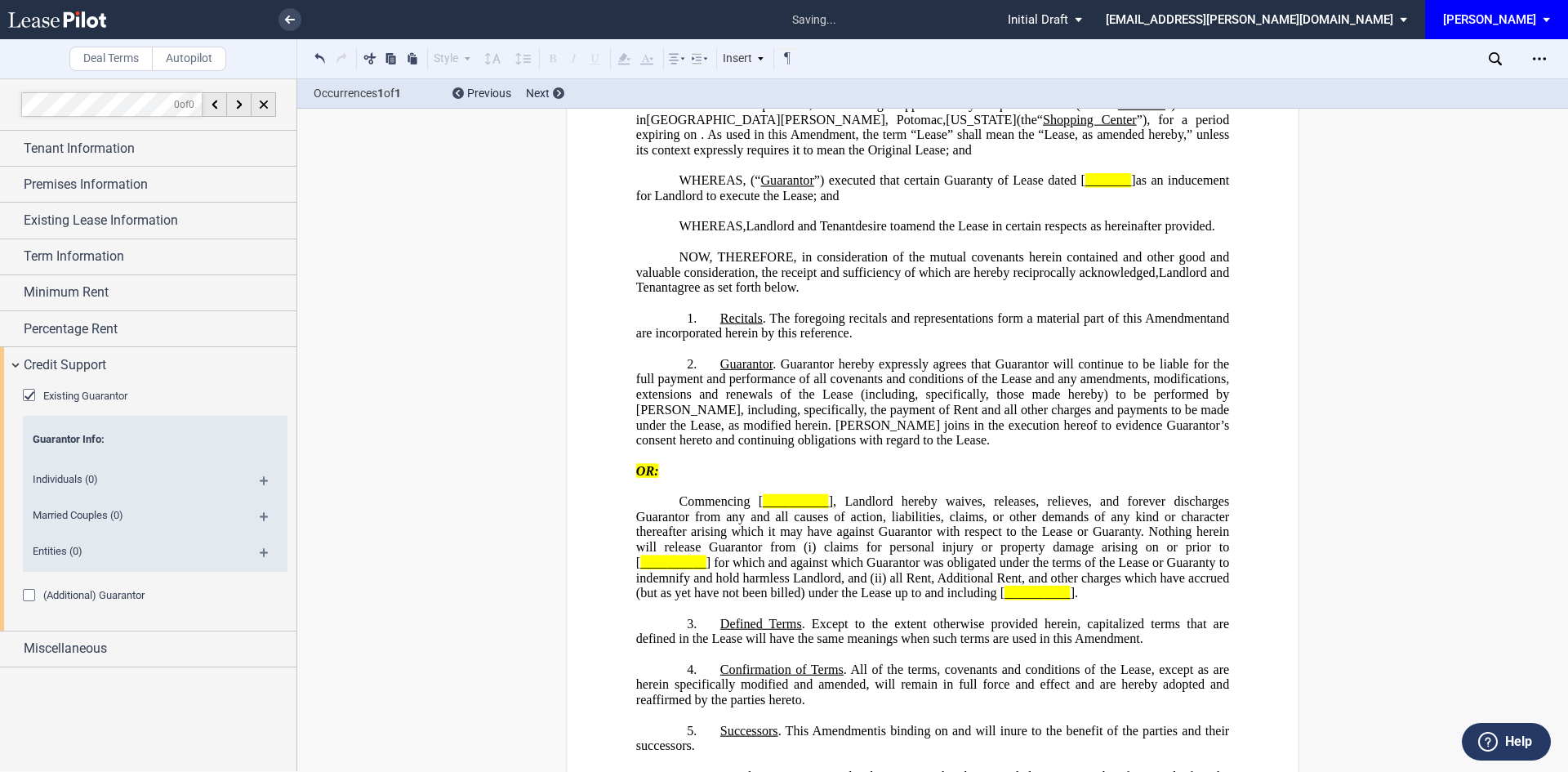
scroll to position [0, 0]
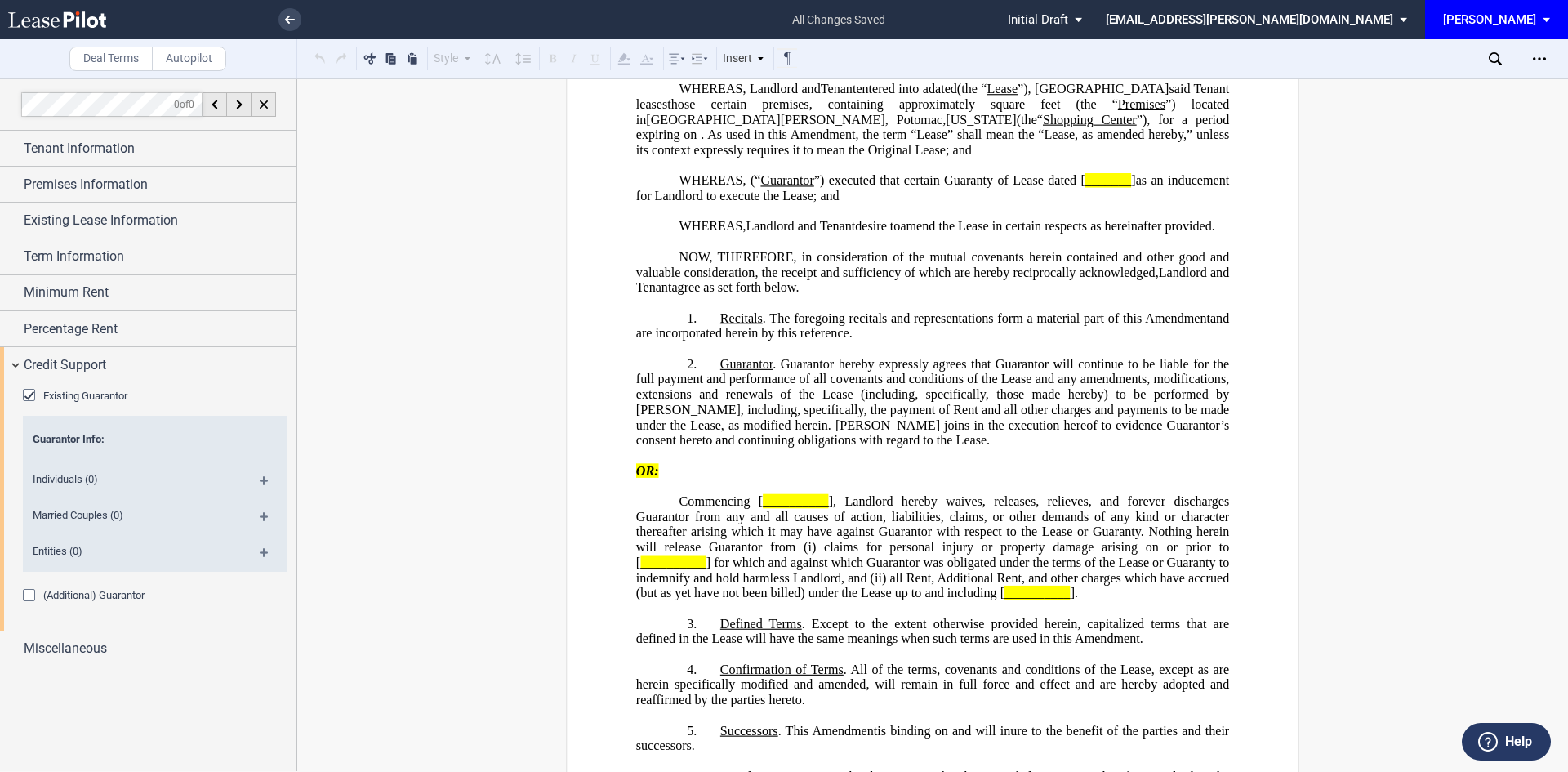
click at [263, 514] on md-icon at bounding box center [270, 521] width 22 height 20
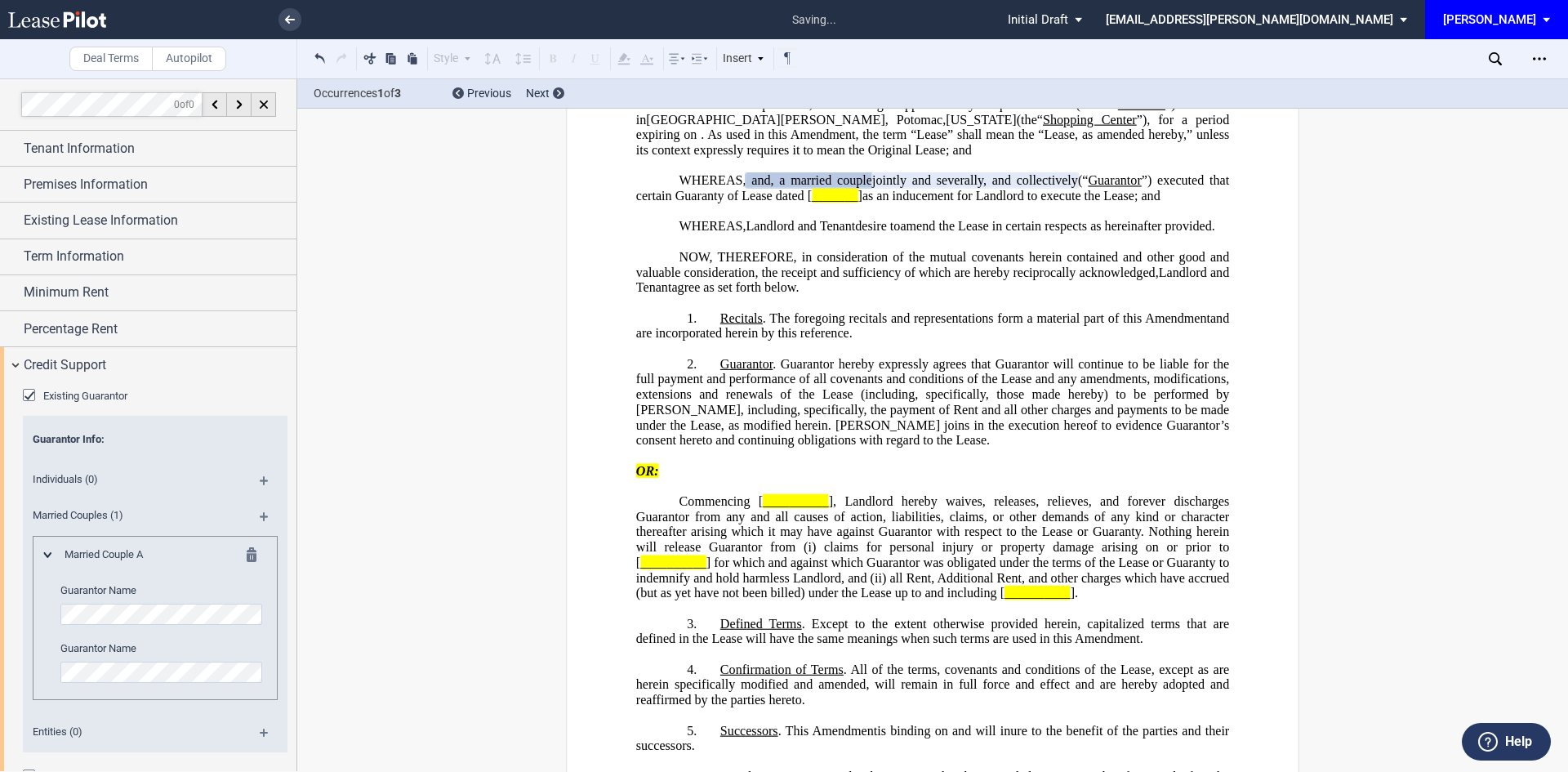
scroll to position [77, 0]
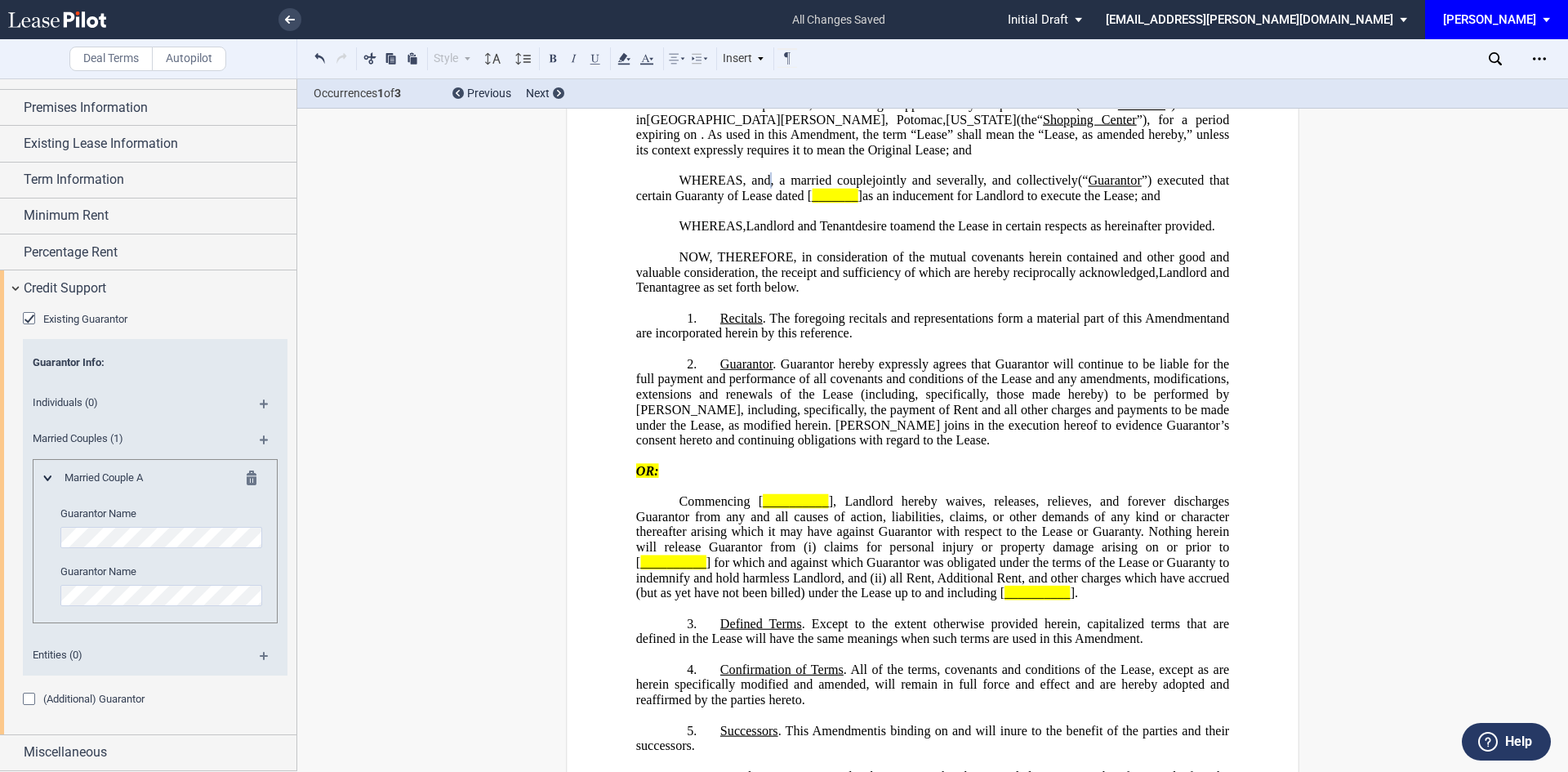
click at [1019, 234] on span "amend the Lease in certain respects as hereinafter provided." at bounding box center [1057, 226] width 314 height 15
drag, startPoint x: 1024, startPoint y: 210, endPoint x: 1115, endPoint y: 210, distance: 91.0
click at [1115, 204] on p "WHEREAS, , an individual and , a married couple , , , , and jointly and several…" at bounding box center [932, 187] width 593 height 30
click at [22, 291] on div "Credit Support" at bounding box center [148, 288] width 296 height 35
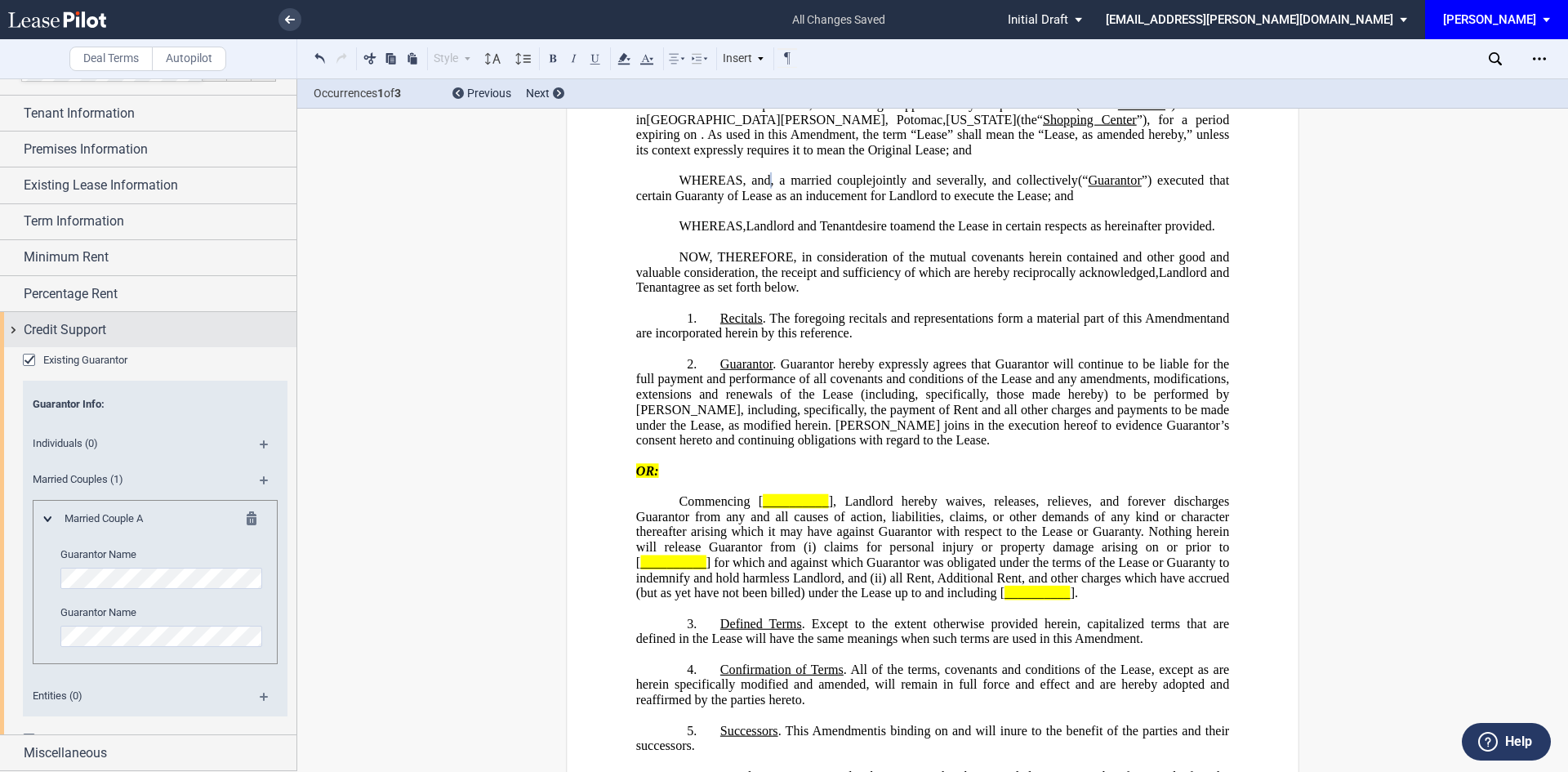
scroll to position [0, 0]
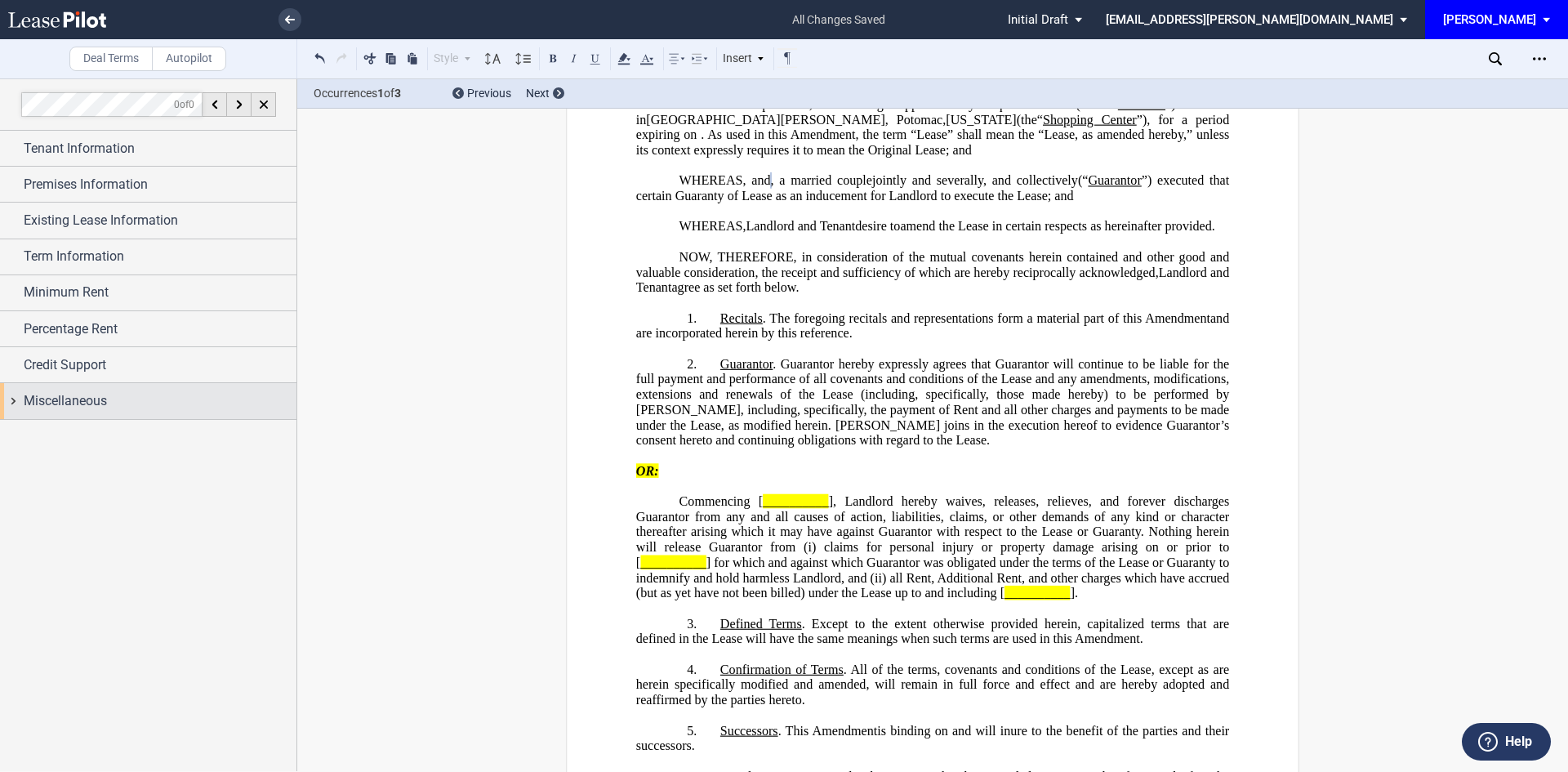
click at [15, 400] on div "Miscellaneous" at bounding box center [148, 401] width 296 height 35
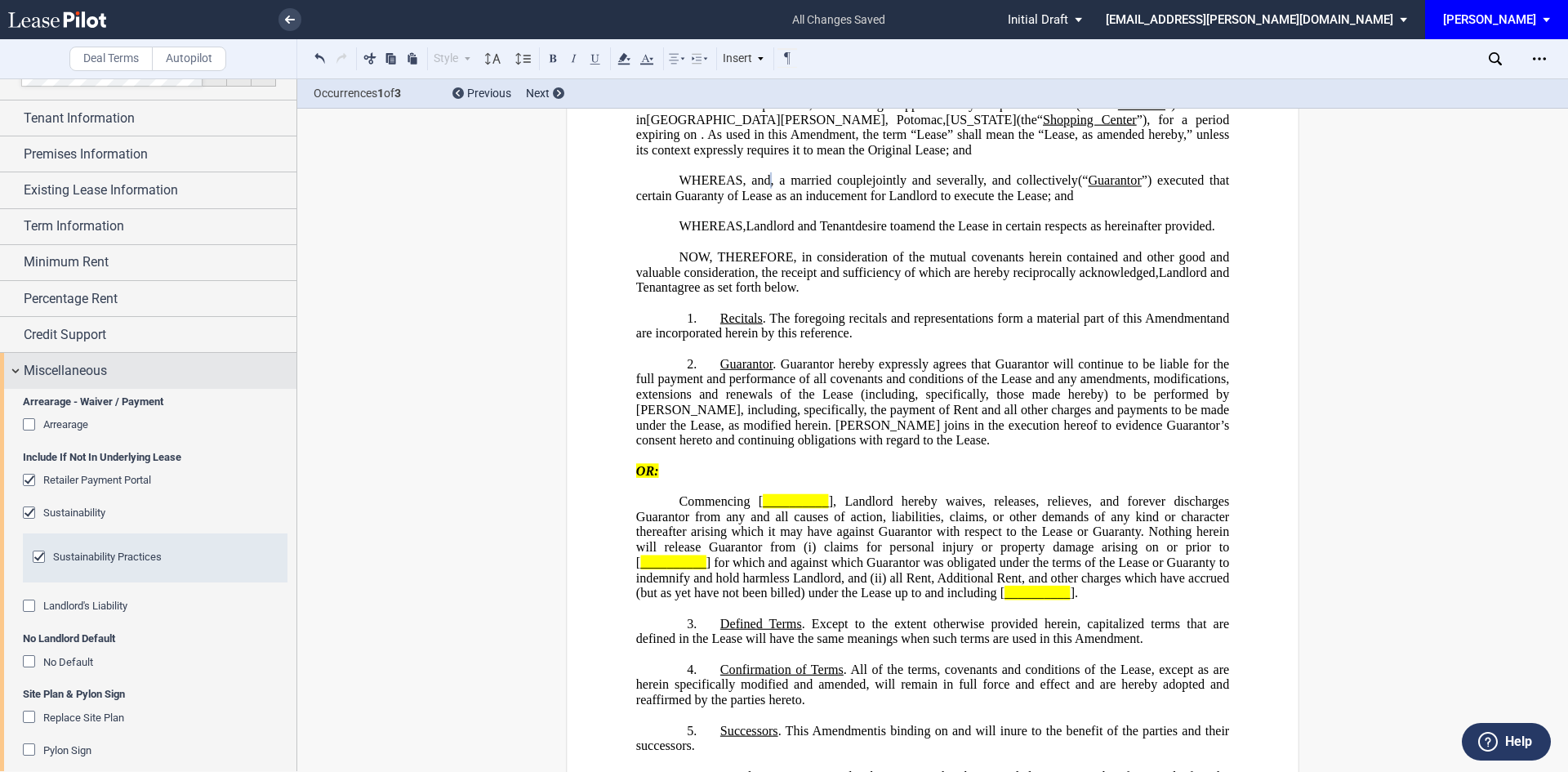
scroll to position [45, 0]
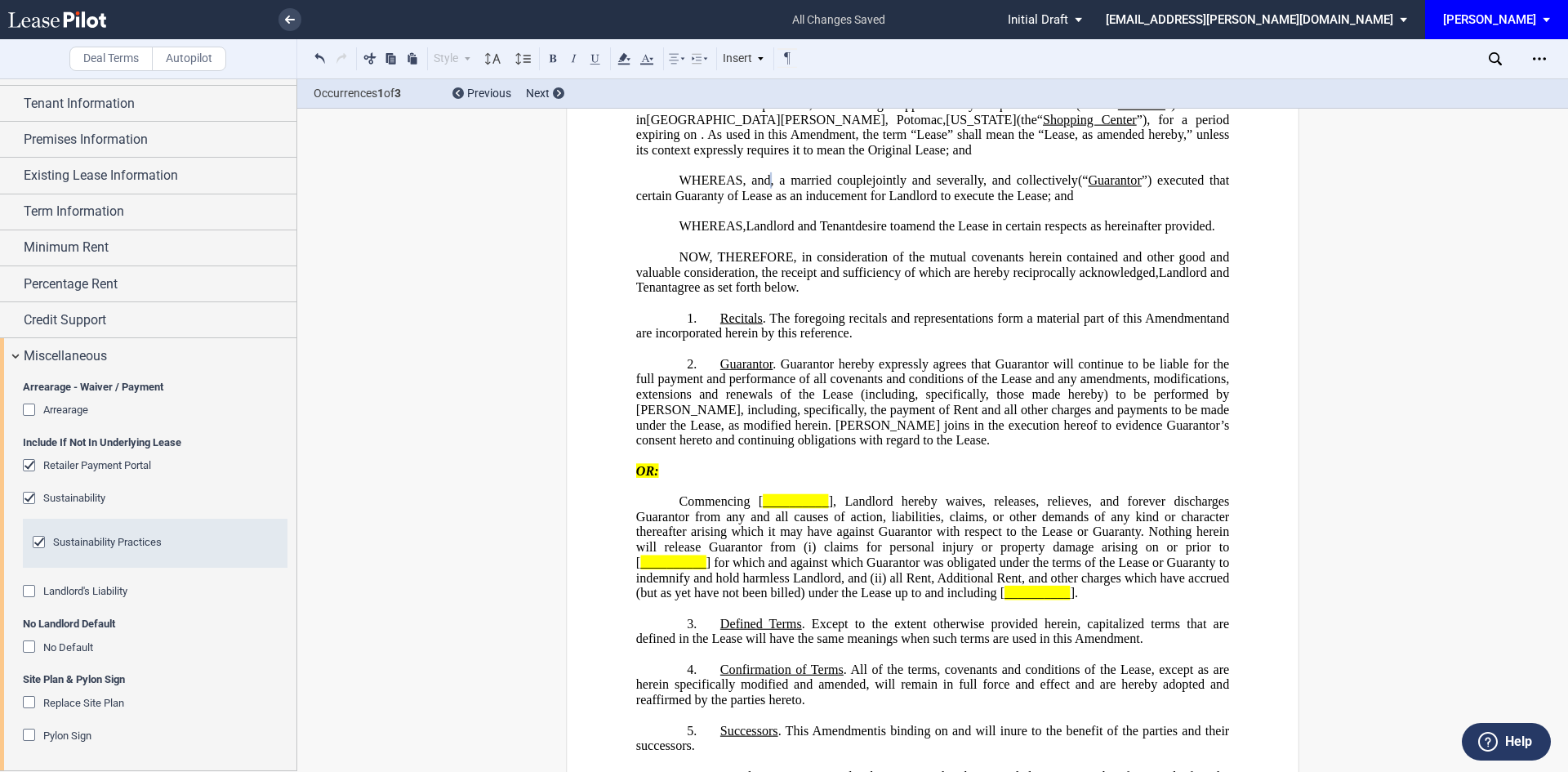
click at [27, 467] on div "Retailer Payment Portal" at bounding box center [31, 466] width 16 height 16
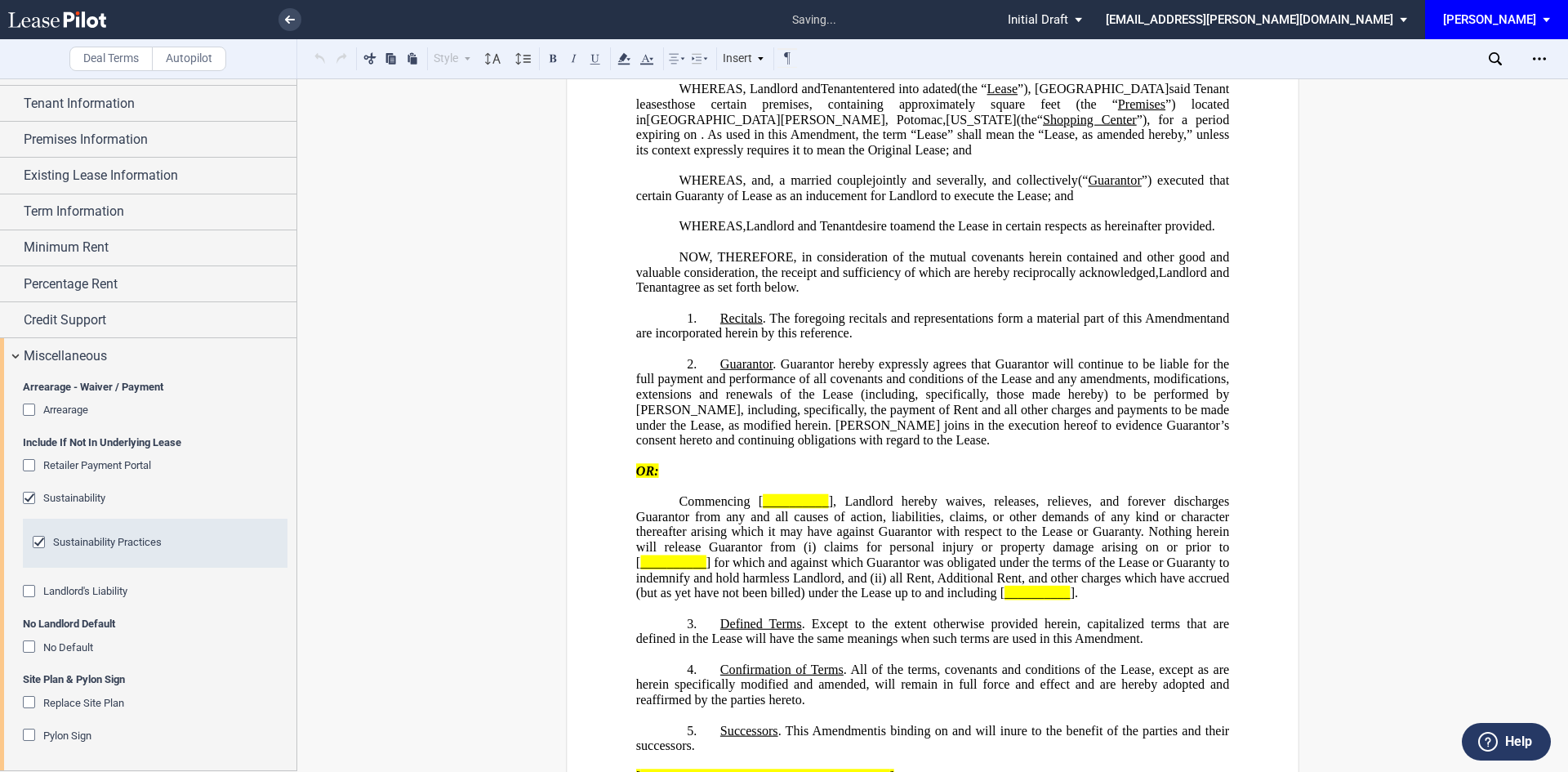
click at [27, 501] on div "Sustainability" at bounding box center [31, 499] width 16 height 16
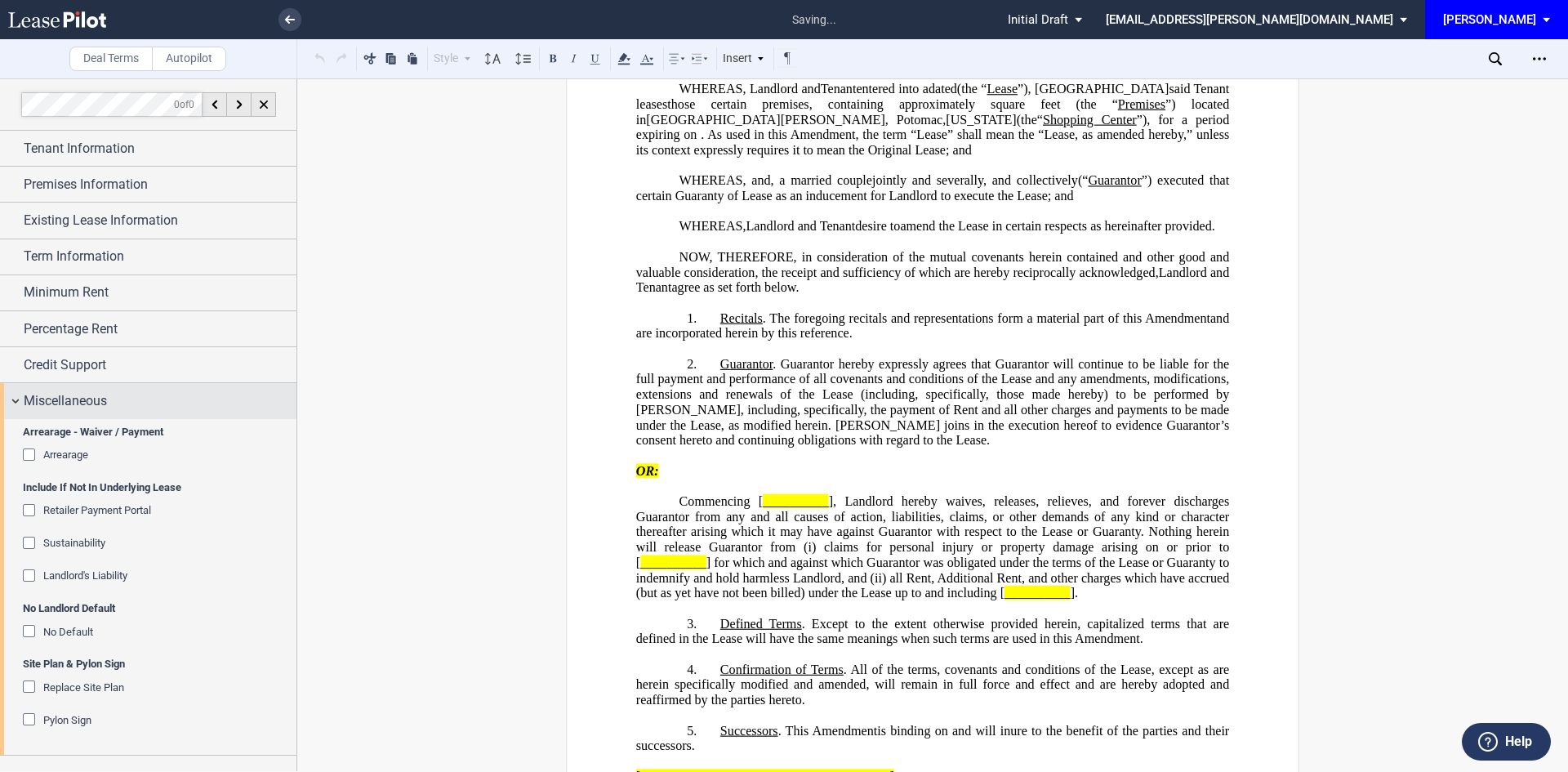
click at [12, 395] on div "Miscellaneous" at bounding box center [148, 401] width 296 height 35
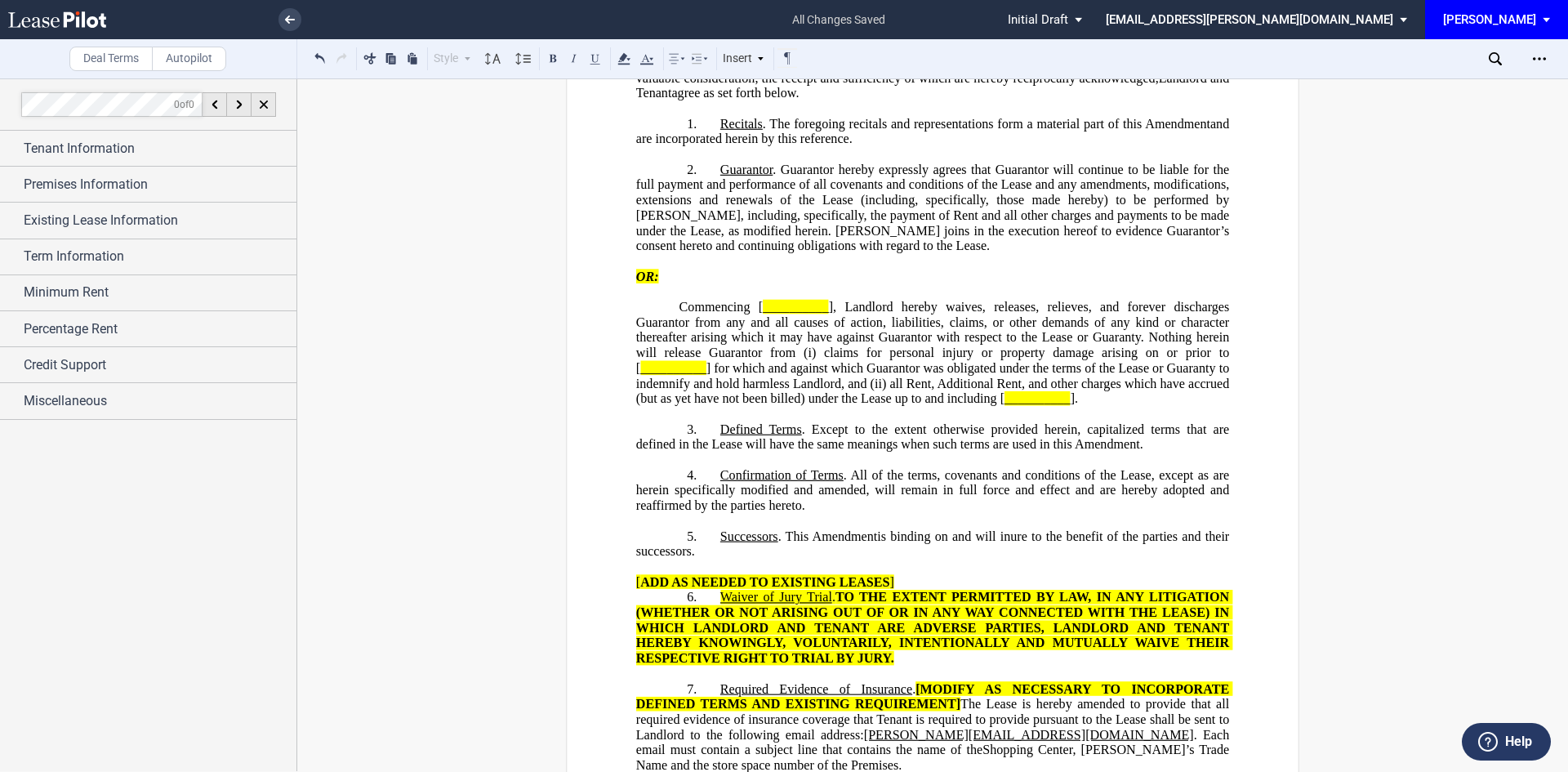
scroll to position [490, 0]
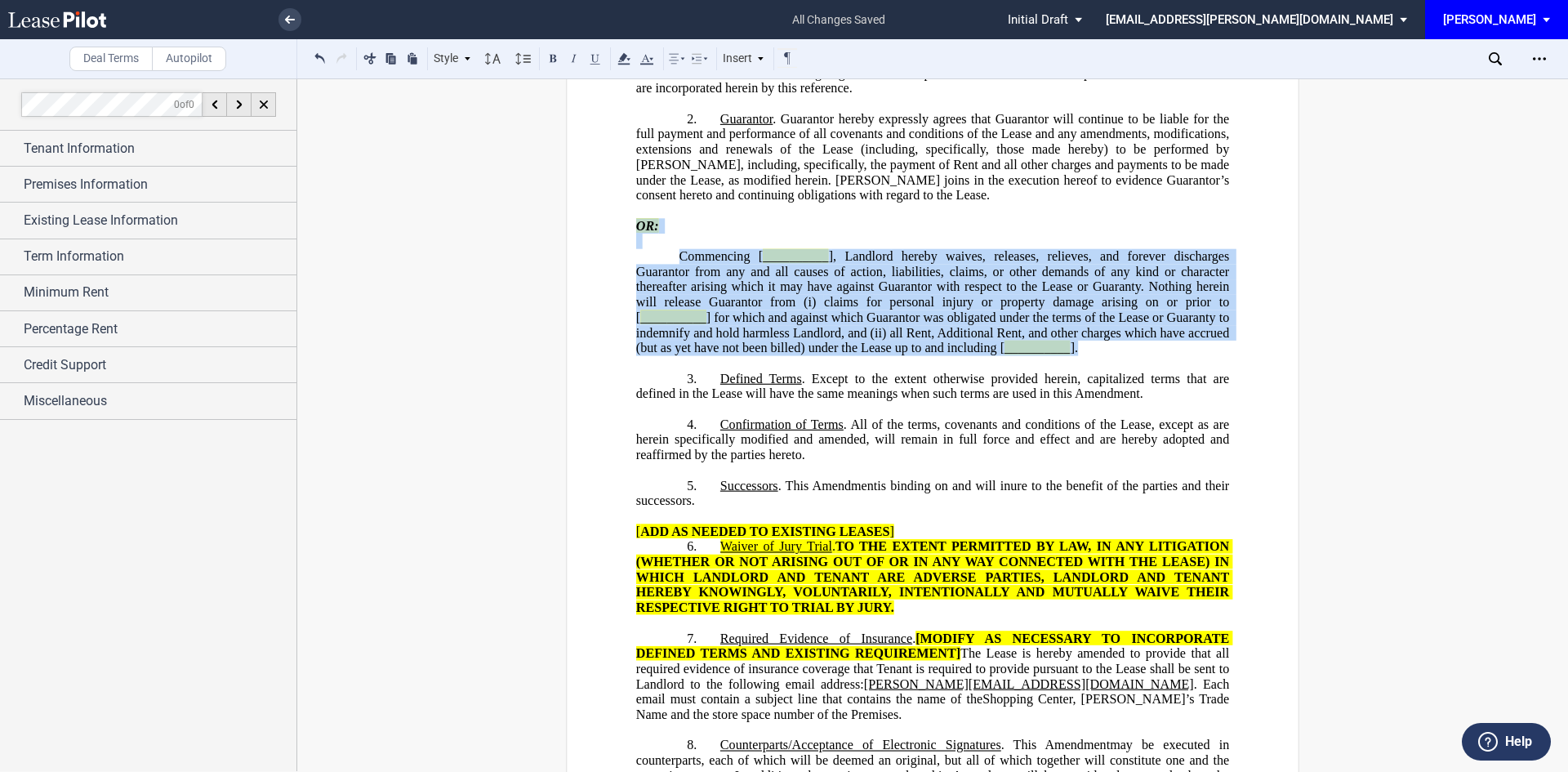
drag, startPoint x: 1105, startPoint y: 375, endPoint x: 635, endPoint y: 240, distance: 489.0
click at [636, 240] on div "!!SET_LEVEL_0!! !!AMD_LEVEL_1!! 2. [GEOGRAPHIC_DATA] . Guarantor hereby express…" at bounding box center [932, 226] width 593 height 259
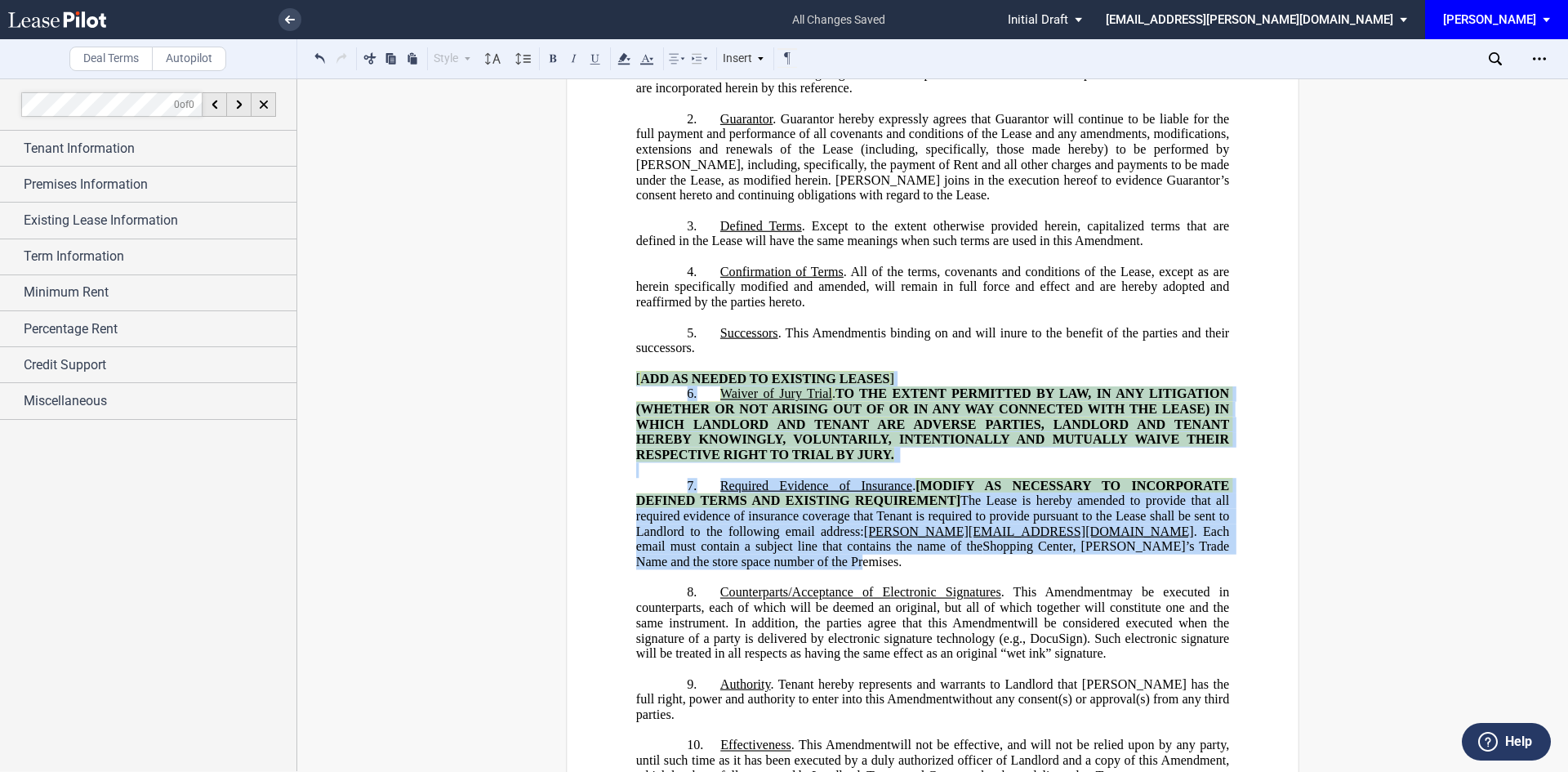
drag, startPoint x: 1208, startPoint y: 579, endPoint x: 602, endPoint y: 404, distance: 630.8
click at [602, 404] on div "﻿ !!CUSTOM_FOOTER_DISTANCE_0.5in!! !!CUSTOM_FOOTER_START!! !!CUSTOM_PAGE_NUMBER…" at bounding box center [932, 626] width 734 height 1970
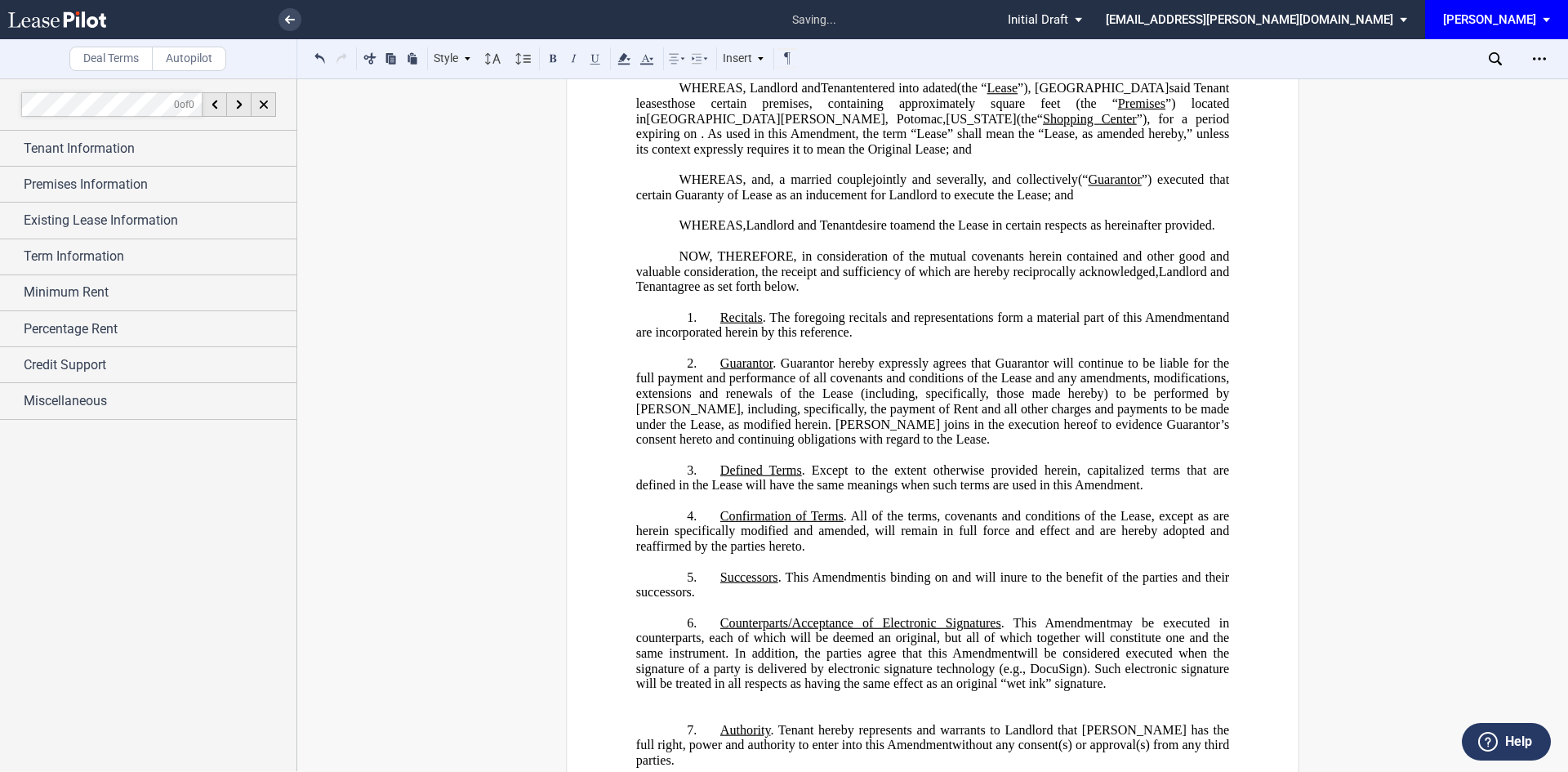
scroll to position [245, 0]
click at [954, 341] on p "1. Recitals . The foregoing recitals and representations form a material part o…" at bounding box center [932, 325] width 593 height 30
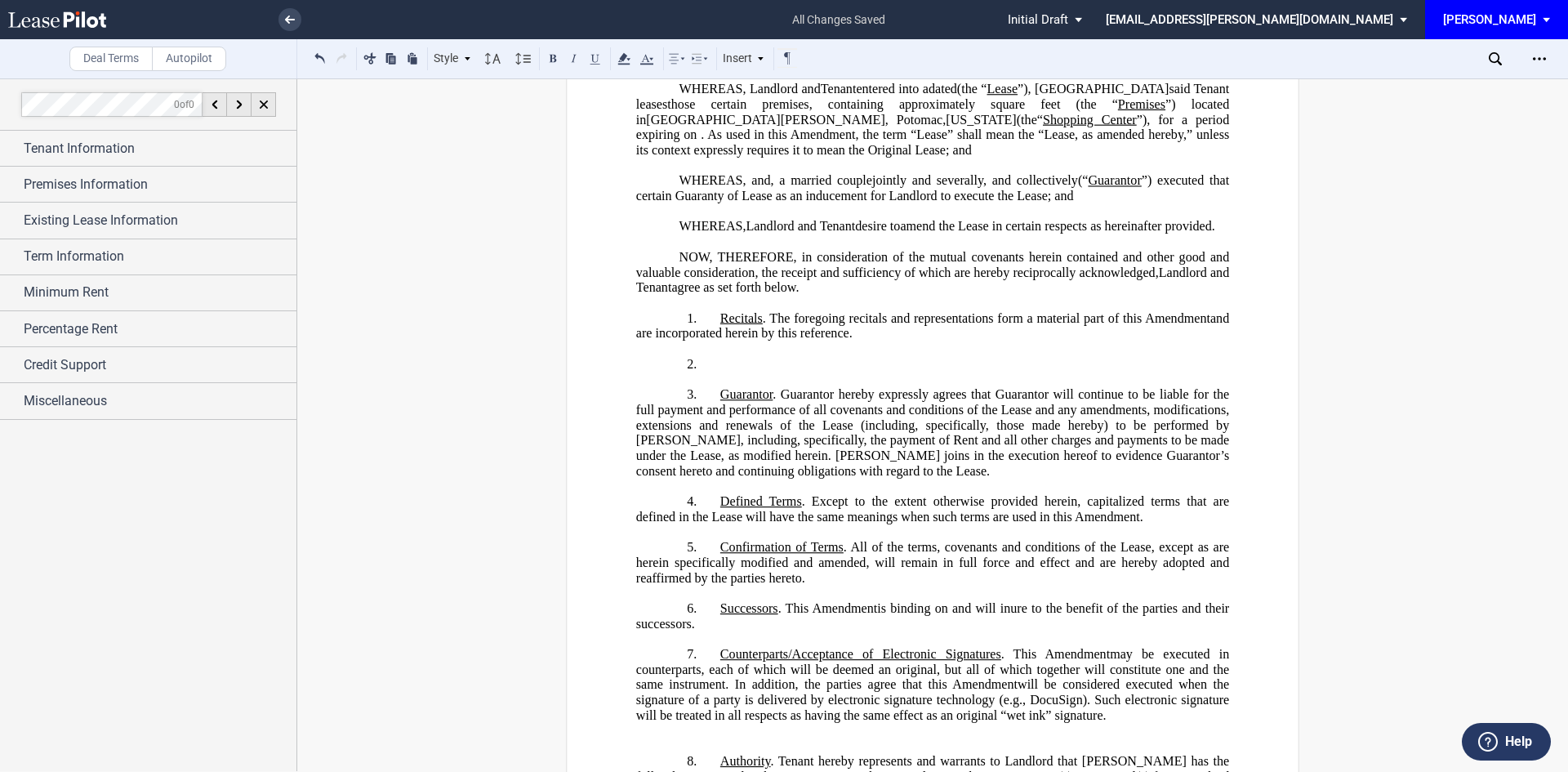
click at [722, 371] on p "2. ​" at bounding box center [932, 364] width 593 height 15
click at [21, 217] on div "Existing Lease Information" at bounding box center [148, 220] width 296 height 35
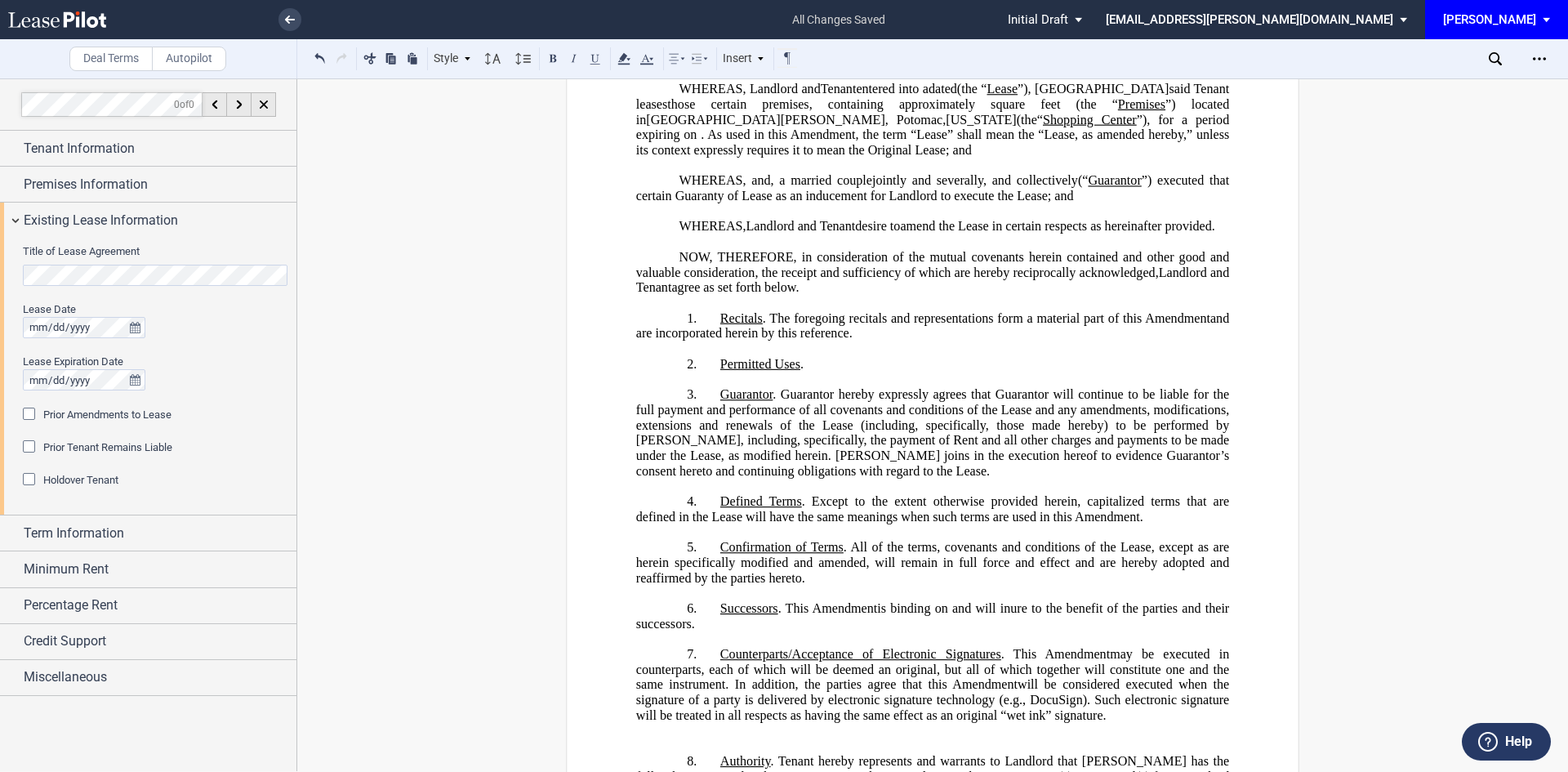
click at [793, 371] on span "Permitted Uses" at bounding box center [761, 363] width 80 height 15
click at [830, 371] on p "2. ​ Permitted Use ." at bounding box center [932, 364] width 593 height 15
drag, startPoint x: 715, startPoint y: 395, endPoint x: 793, endPoint y: 391, distance: 78.1
click at [793, 371] on p "2. ​ Permitted Use ." at bounding box center [932, 364] width 593 height 15
click at [1018, 97] on span "Lease" at bounding box center [1002, 88] width 31 height 15
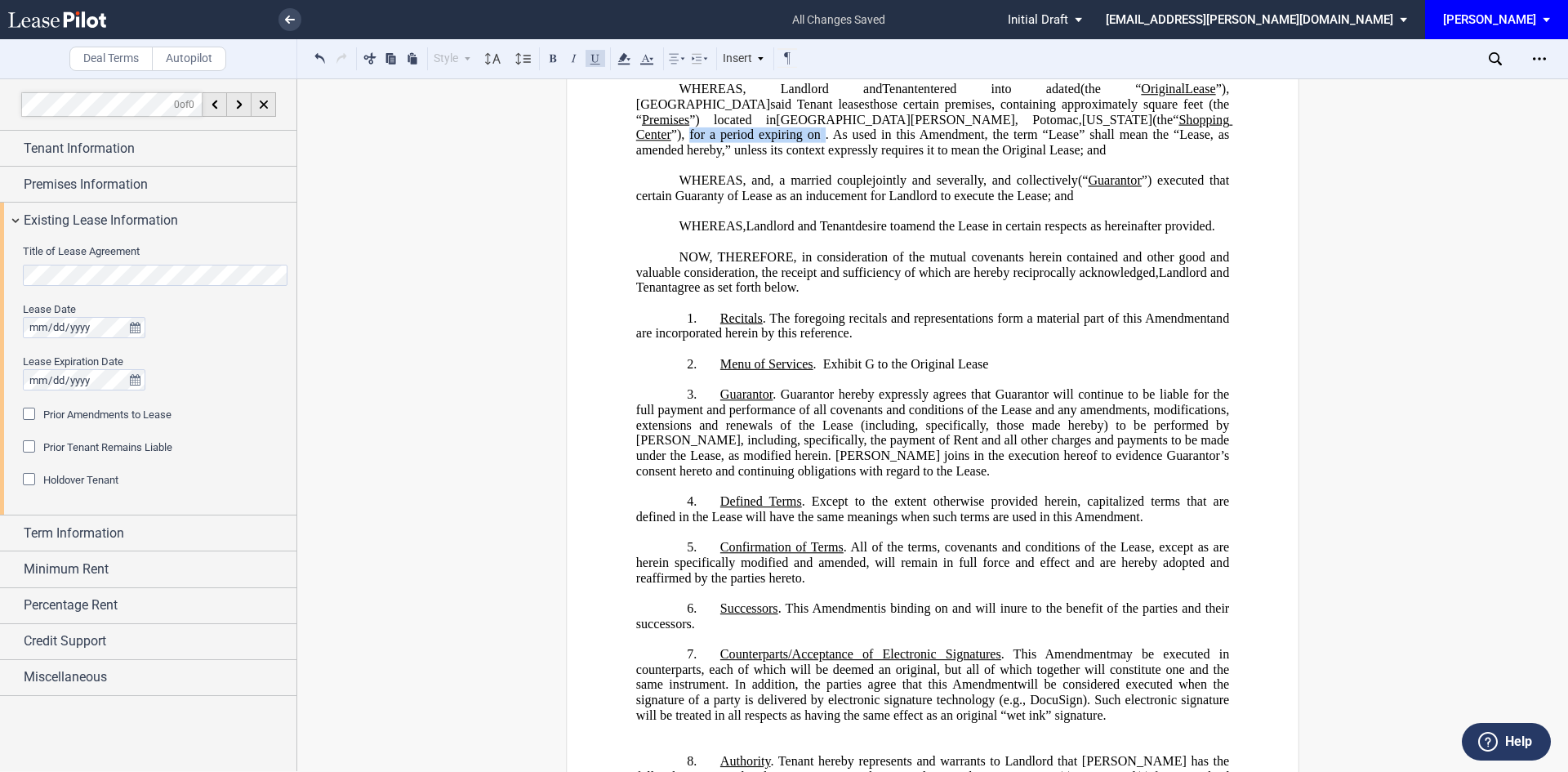
drag, startPoint x: 1114, startPoint y: 131, endPoint x: 703, endPoint y: 143, distance: 411.2
click at [703, 143] on p "WHEREAS, Landlord and Prior Tenant Tenant Assignor Prior Tenant entered into a …" at bounding box center [932, 120] width 593 height 77
click at [989, 371] on span ". Exhibit G to the Original Lease" at bounding box center [900, 363] width 175 height 15
click at [986, 371] on span ". Exhibit G to the Original Lease" at bounding box center [900, 363] width 175 height 15
click at [820, 371] on span ". Exhibit G to the Original Lease is hereby modified to add the following:" at bounding box center [1008, 363] width 391 height 15
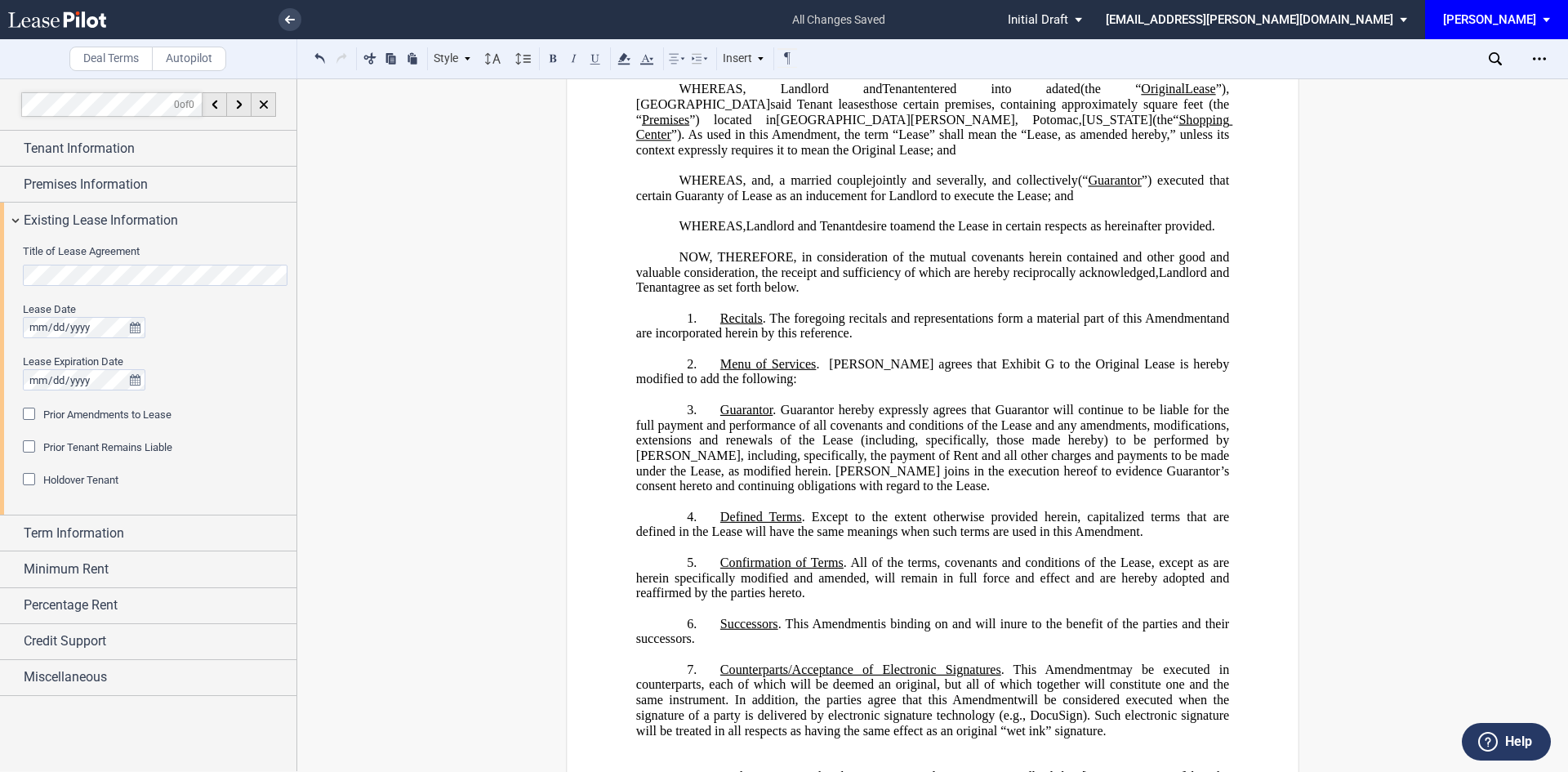
click at [1114, 385] on span ". [PERSON_NAME] agrees that Exhibit G to the Original Lease is hereby modified …" at bounding box center [934, 371] width 597 height 29
drag, startPoint x: 939, startPoint y: 391, endPoint x: 748, endPoint y: 414, distance: 192.4
click at [748, 386] on p "2. ​ Menu of Services . [PERSON_NAME] agrees that Exhibit G to the Original Lea…" at bounding box center [932, 371] width 593 height 30
click at [935, 385] on span ". [PERSON_NAME] agrees that Exhibit G to the Original Lease is hereby modified …" at bounding box center [934, 371] width 597 height 29
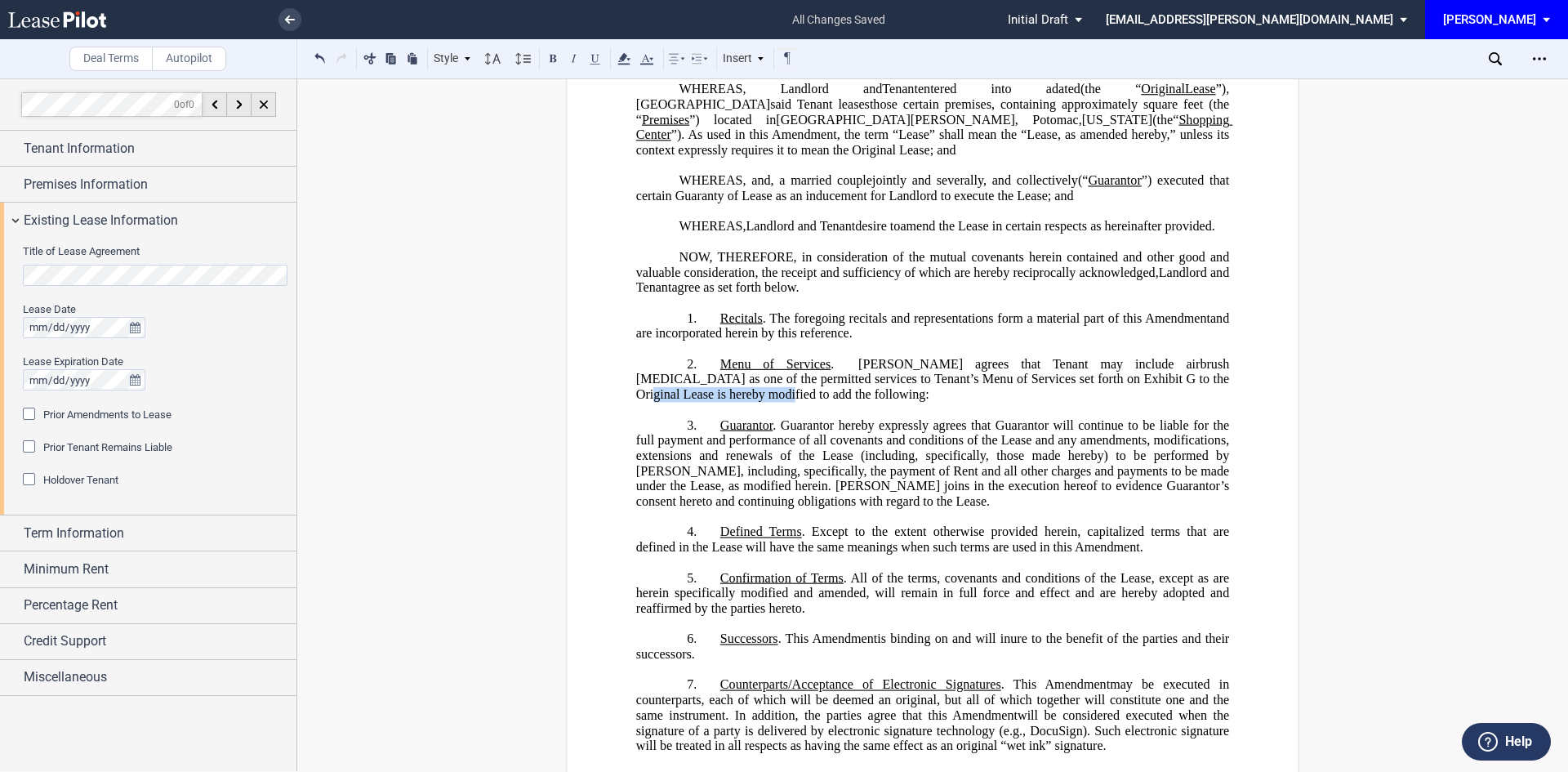
drag, startPoint x: 1127, startPoint y: 403, endPoint x: 668, endPoint y: 422, distance: 459.4
click at [668, 401] on span ". [PERSON_NAME] agrees that Tenant may include airbrush [MEDICAL_DATA] as one o…" at bounding box center [934, 378] width 597 height 45
click at [738, 401] on p "2. ​ Menu of Services . [PERSON_NAME] agrees that Tenant may include airbrush […" at bounding box center [932, 378] width 593 height 45
click at [710, 401] on span ". [PERSON_NAME] agrees that Tenant may include airbrush [MEDICAL_DATA] as one o…" at bounding box center [934, 378] width 597 height 45
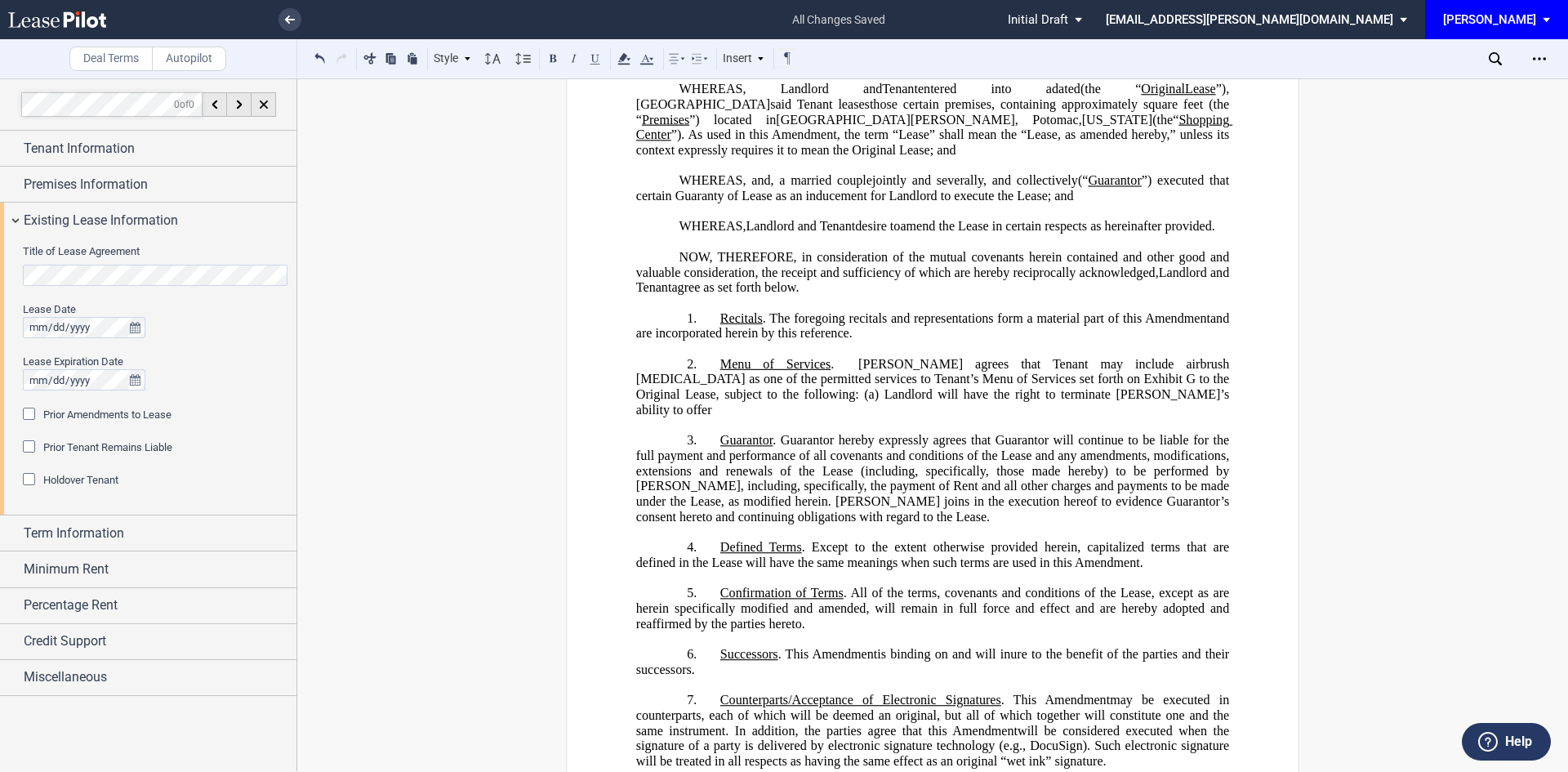
click at [1145, 411] on span ". [PERSON_NAME] agrees that Tenant may include airbrush [MEDICAL_DATA] as one o…" at bounding box center [934, 386] width 597 height 61
click at [1186, 417] on span ". [PERSON_NAME] agrees that Tenant may include airbrush [MEDICAL_DATA] as one o…" at bounding box center [934, 386] width 597 height 61
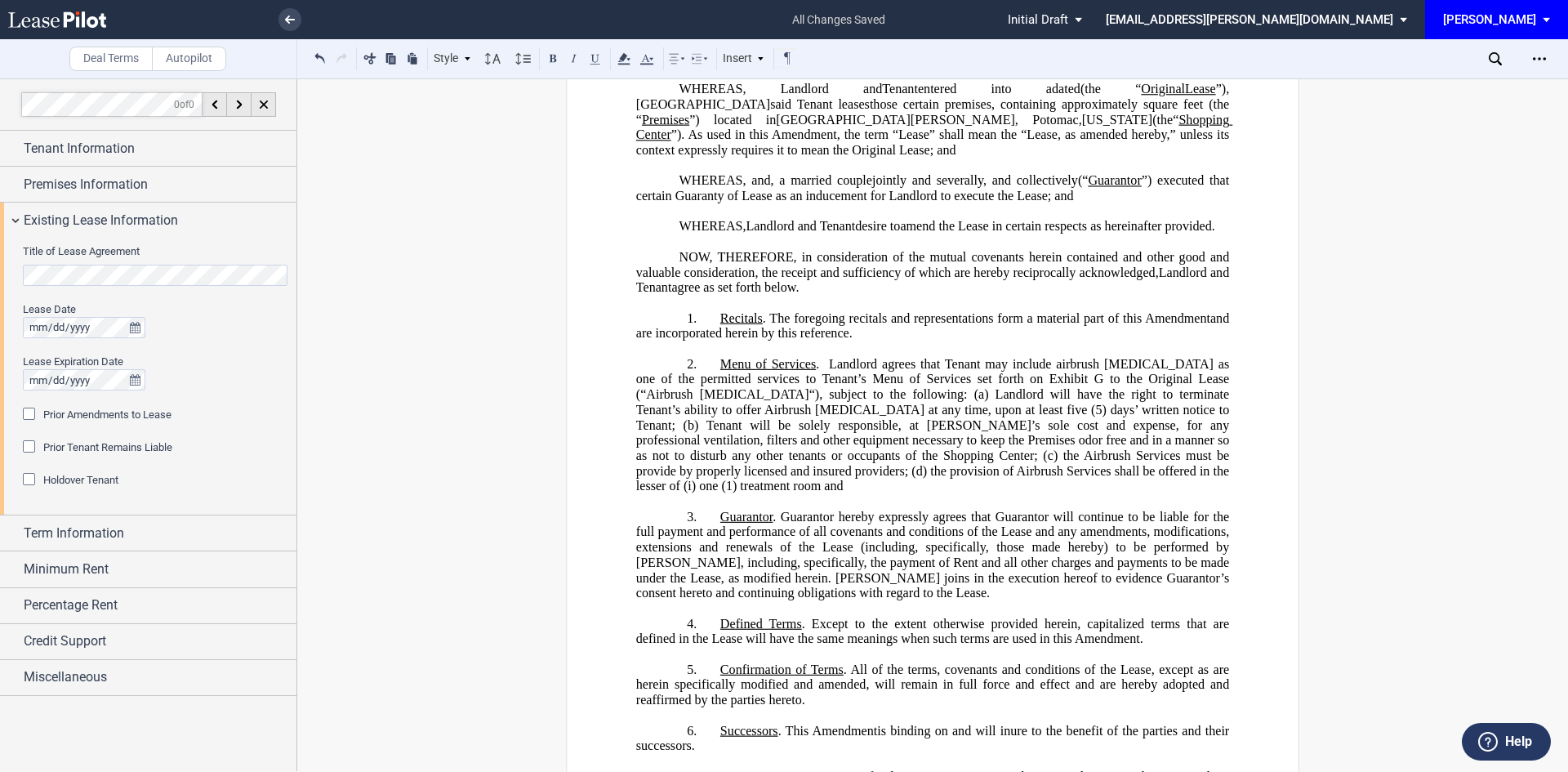
click at [1131, 492] on span ". Landlord agrees that Tenant may include airbrush [MEDICAL_DATA] as one of the…" at bounding box center [934, 424] width 597 height 136
click at [827, 407] on span ". Landlord agrees that Tenant may include airbrush [MEDICAL_DATA] as one of the…" at bounding box center [934, 424] width 597 height 136
click at [1171, 493] on p "2. ​ Menu of Services . Landlord agrees that Tenant may include airbrush [MEDIC…" at bounding box center [932, 425] width 593 height 137
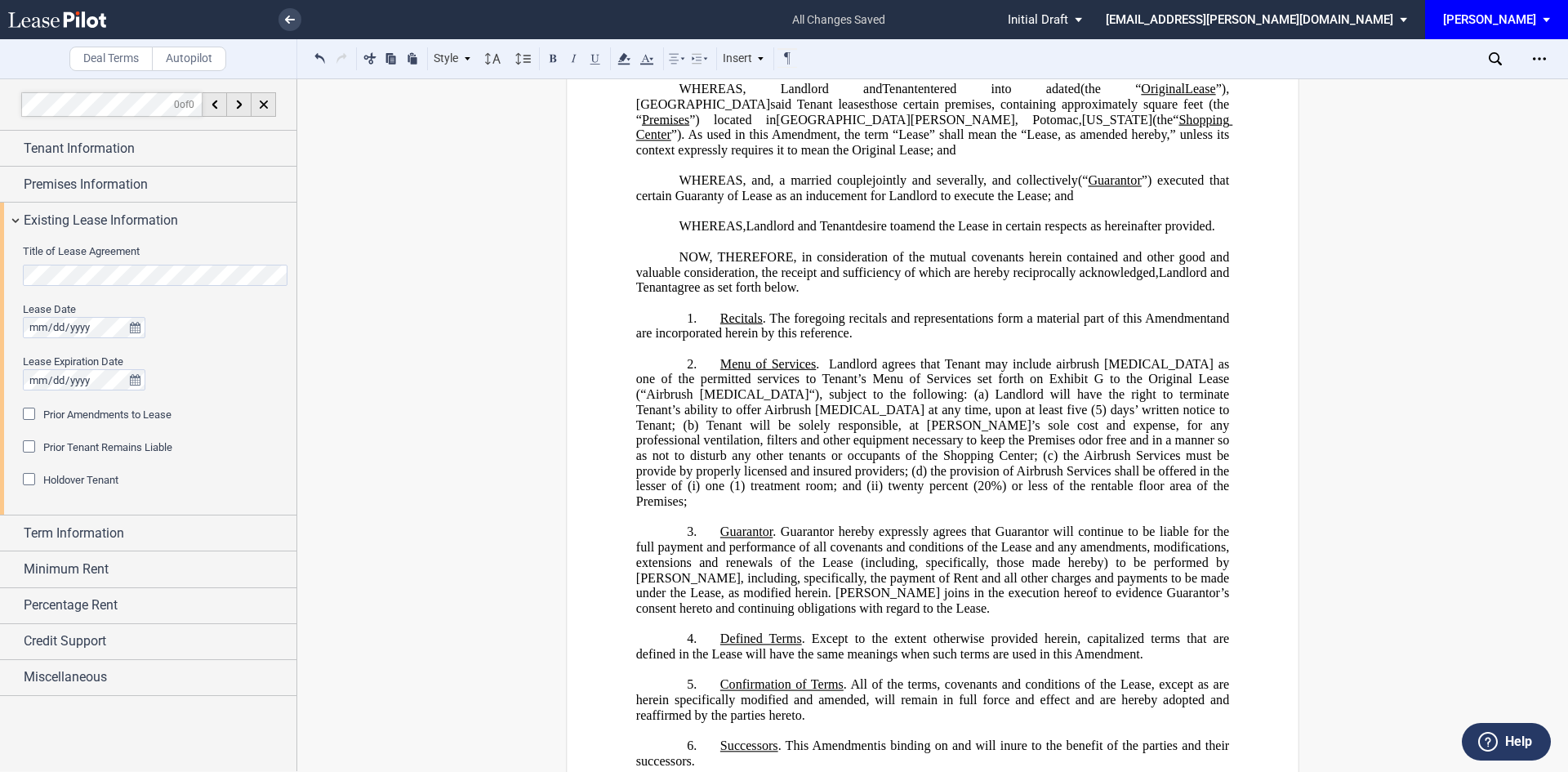
click at [1024, 509] on p "2. ​ Menu of Services . Landlord agrees that Tenant may include airbrush [MEDIC…" at bounding box center [932, 432] width 593 height 152
click at [1076, 508] on span ". Landlord agrees that Tenant may include airbrush [MEDICAL_DATA] as one of the…" at bounding box center [934, 431] width 597 height 151
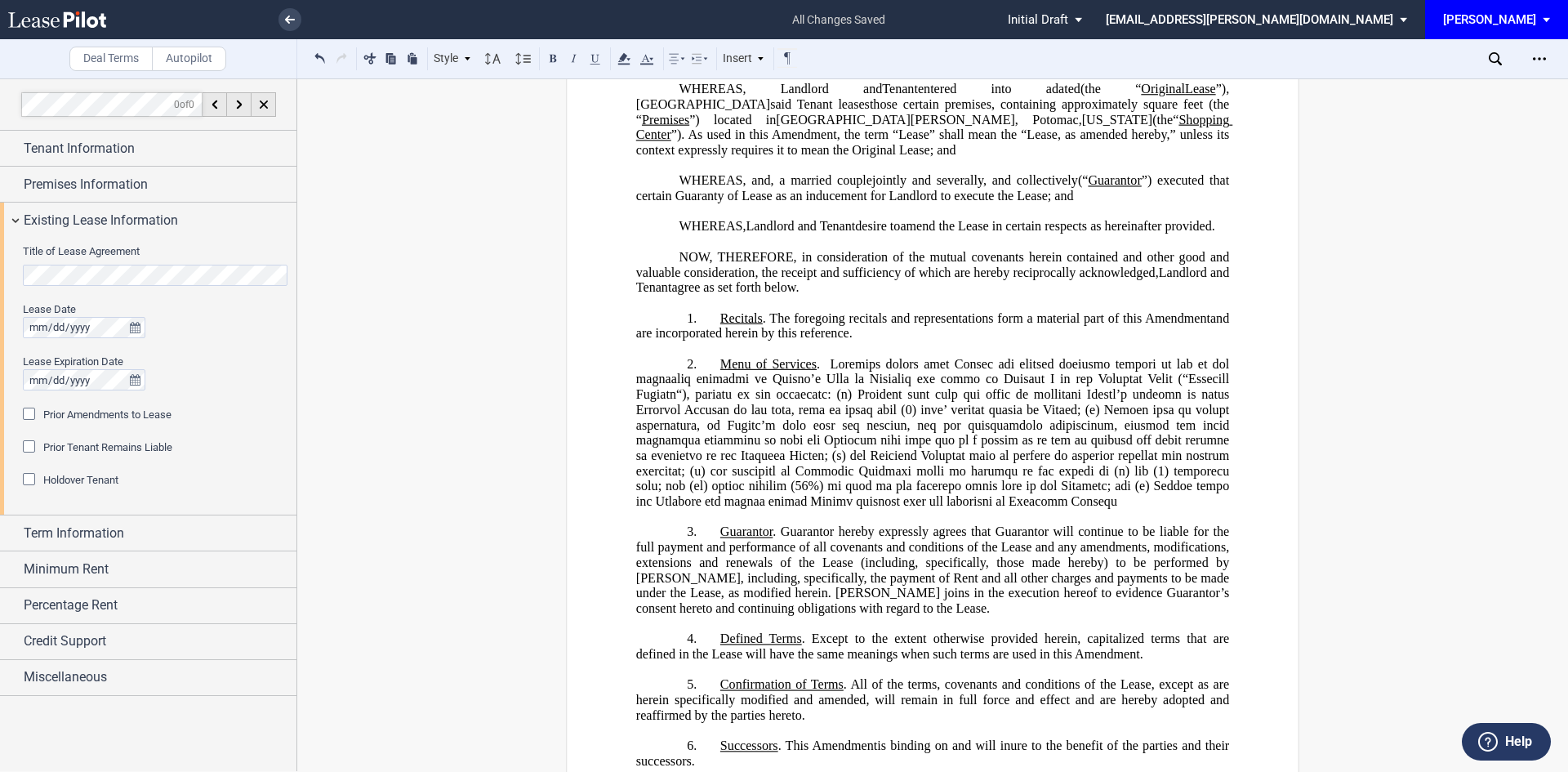
click at [1189, 508] on span at bounding box center [934, 431] width 597 height 151
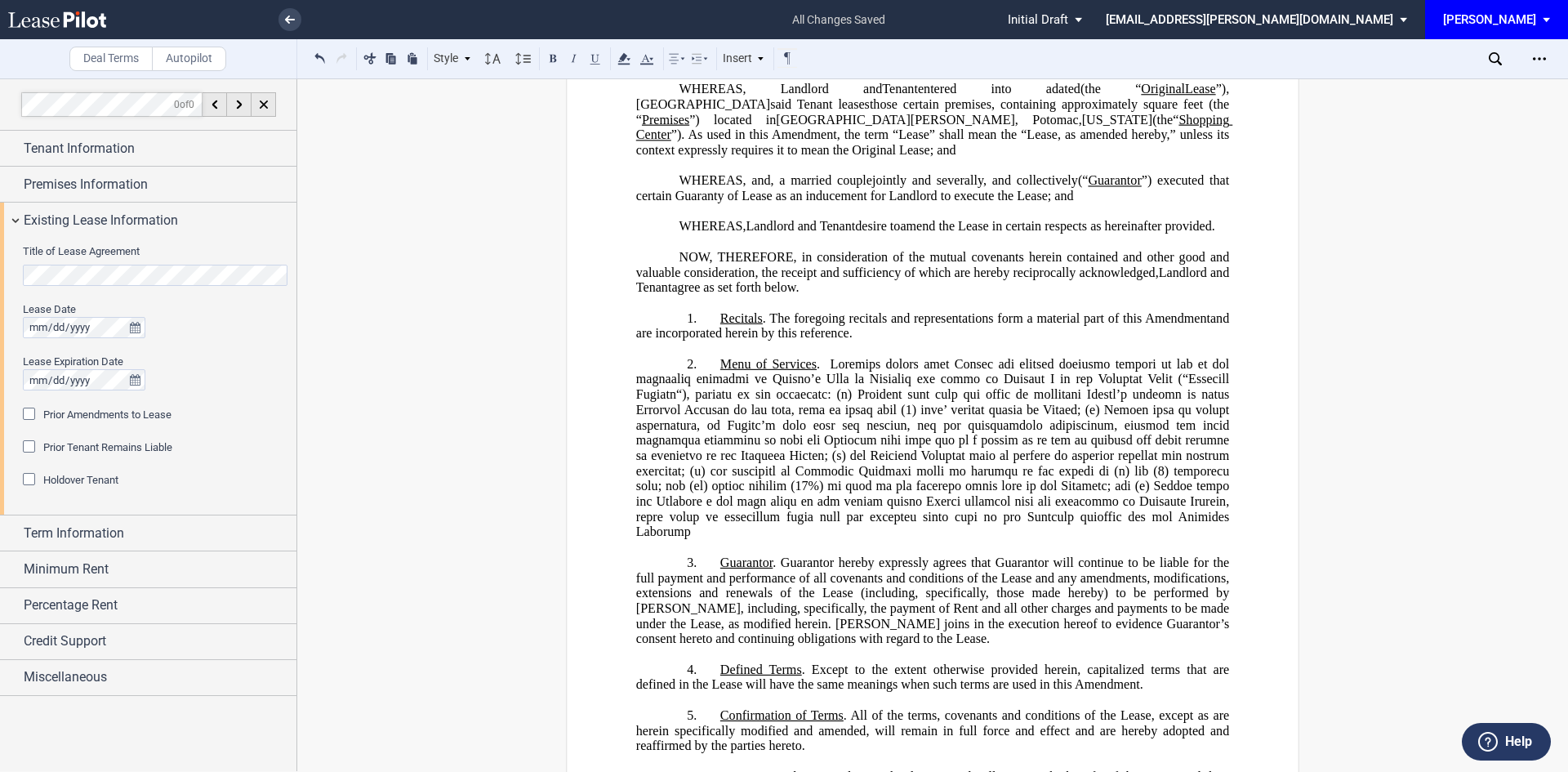
click at [696, 538] on span at bounding box center [934, 447] width 597 height 182
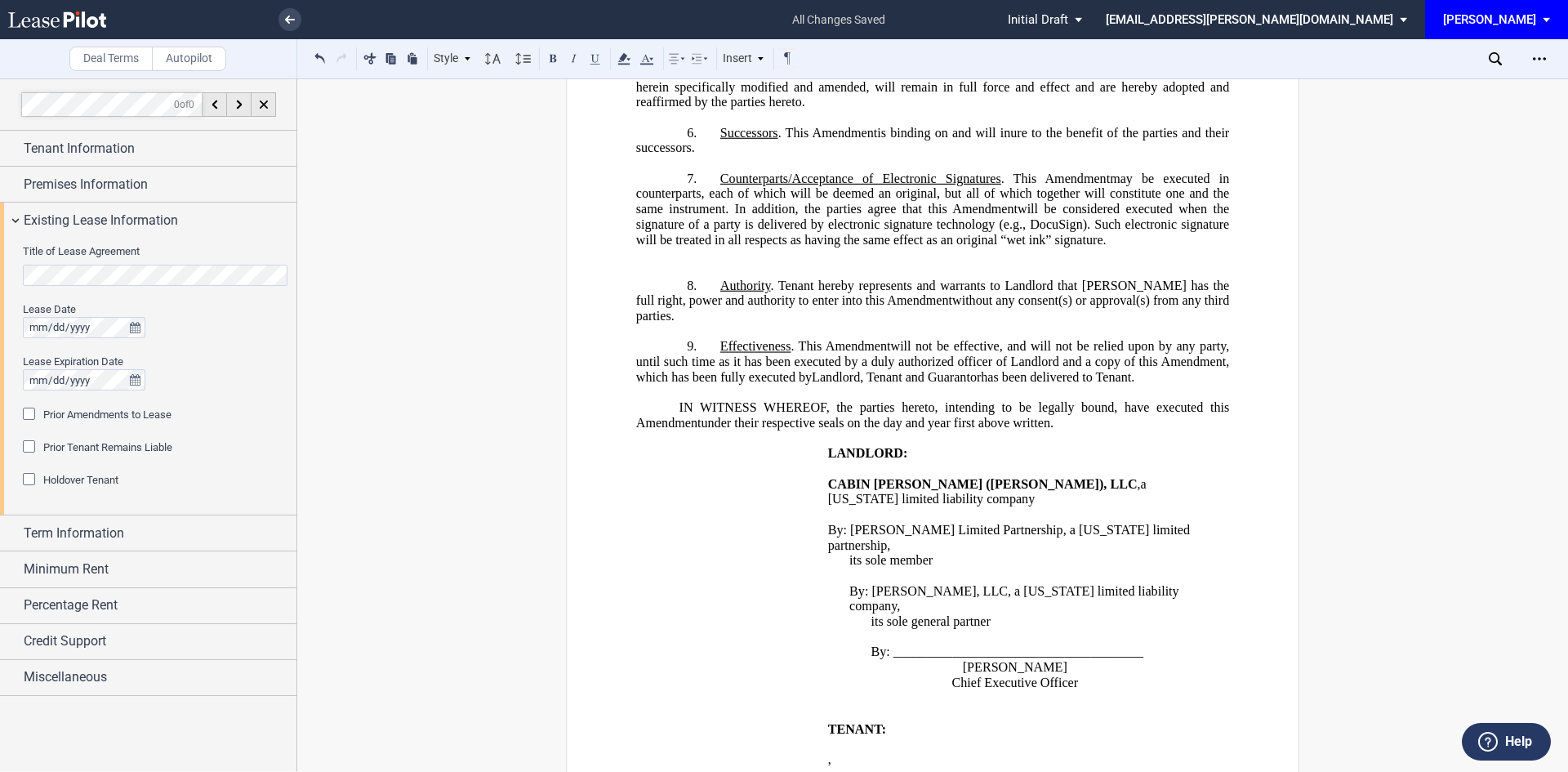
scroll to position [839, 0]
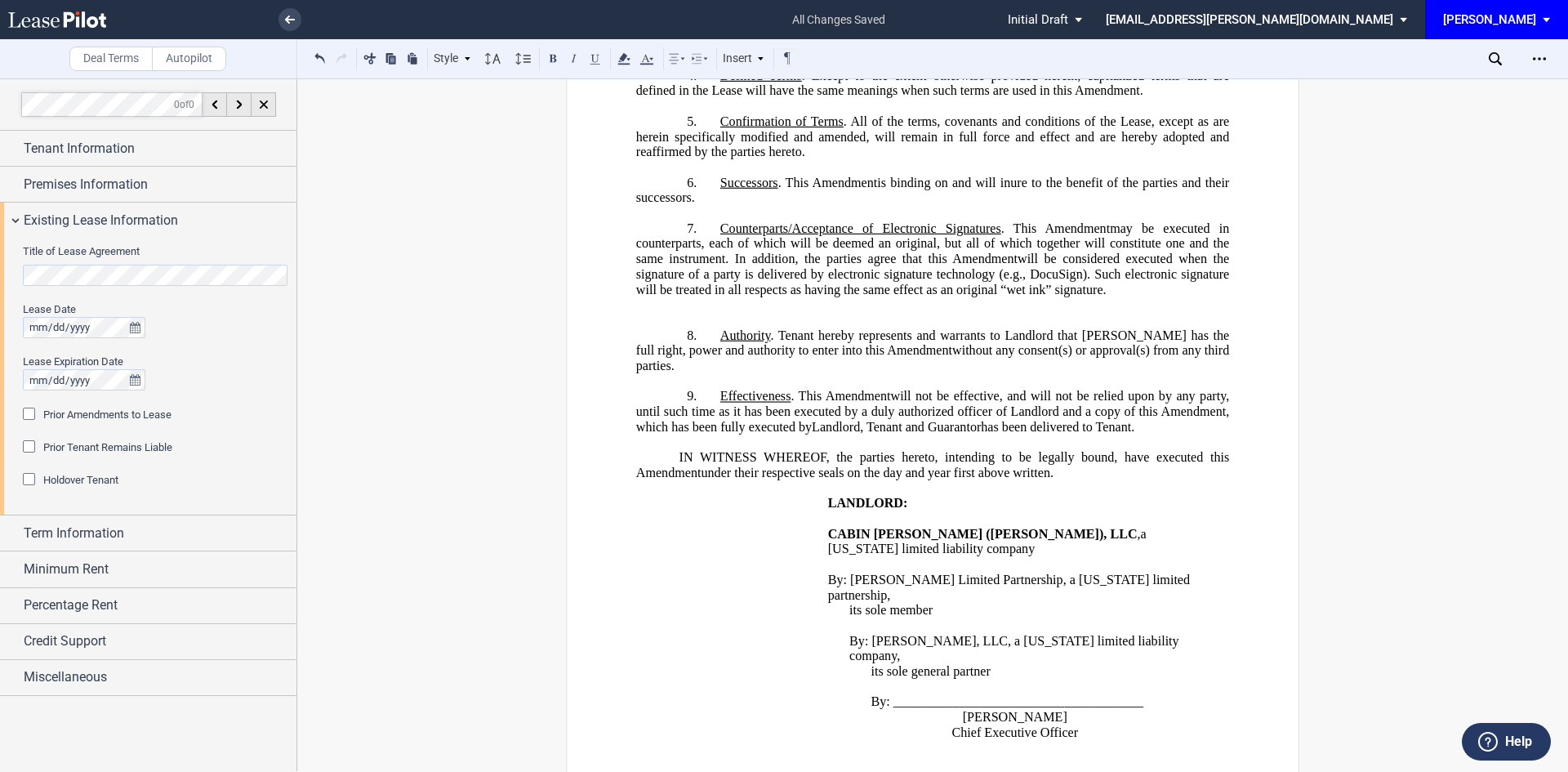
click at [710, 312] on p "﻿" at bounding box center [932, 305] width 593 height 15
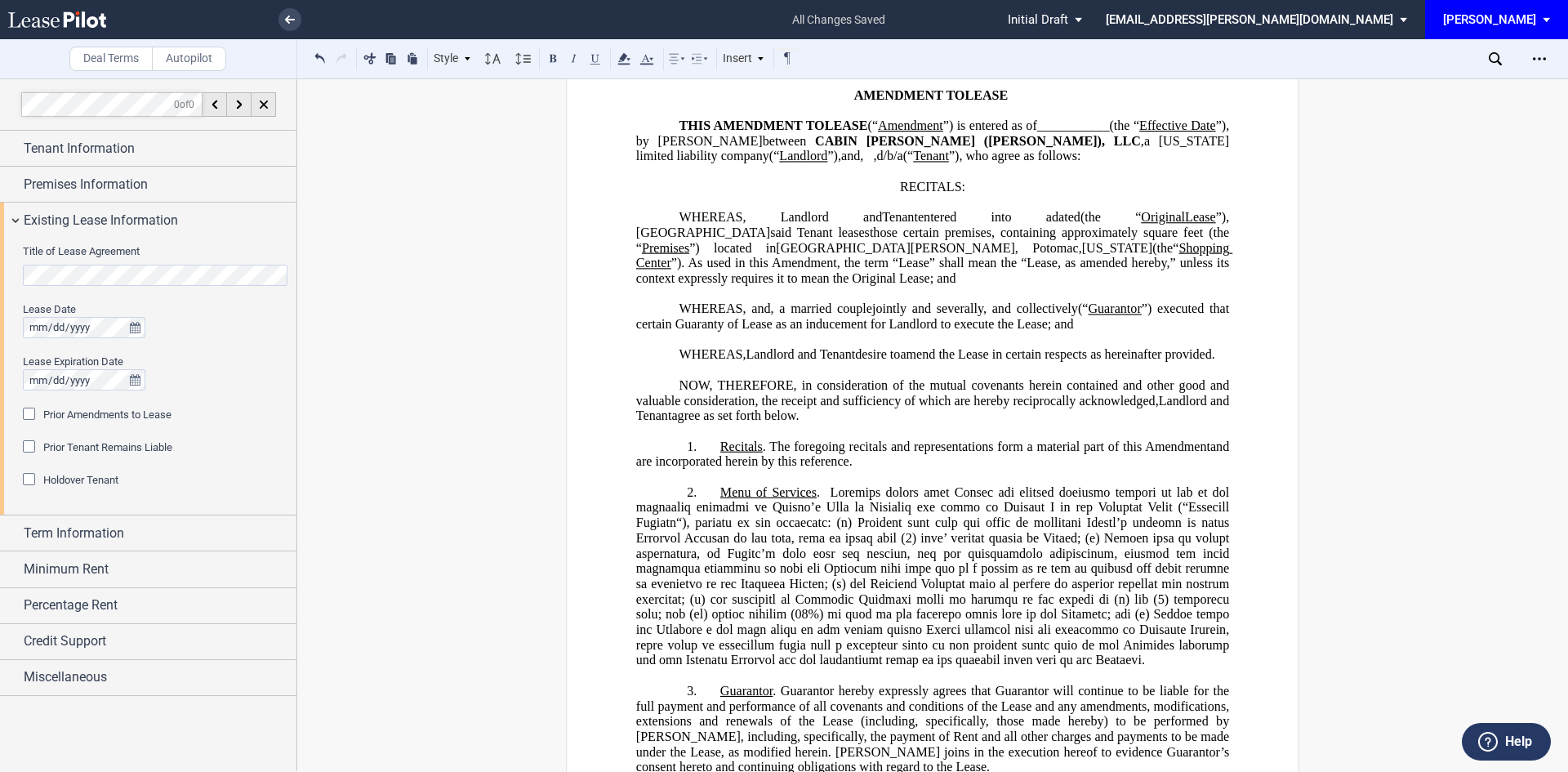
scroll to position [0, 0]
